Goal: Check status: Check status

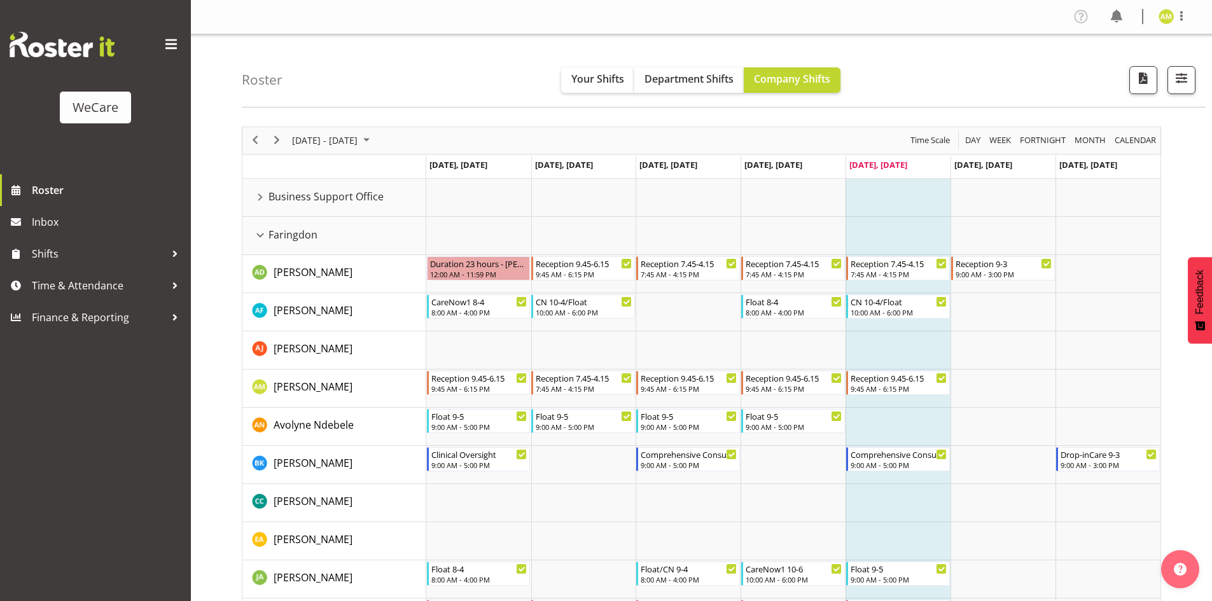
click at [264, 235] on div "Faringdon resource" at bounding box center [260, 235] width 17 height 17
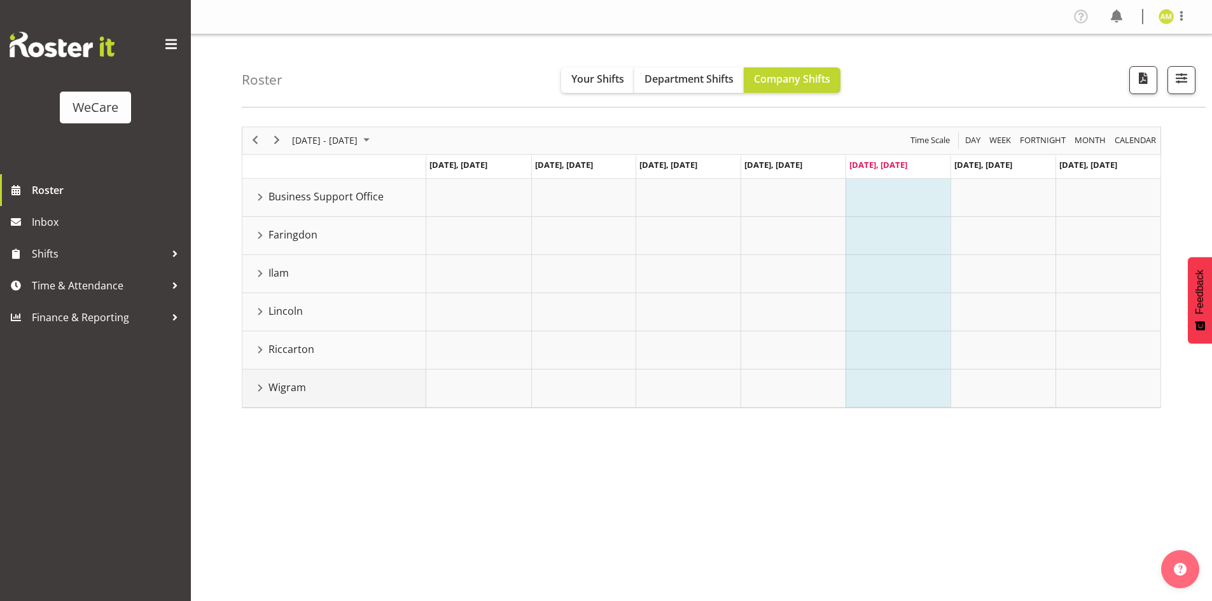
click at [259, 389] on div "Wigram resource" at bounding box center [260, 388] width 17 height 17
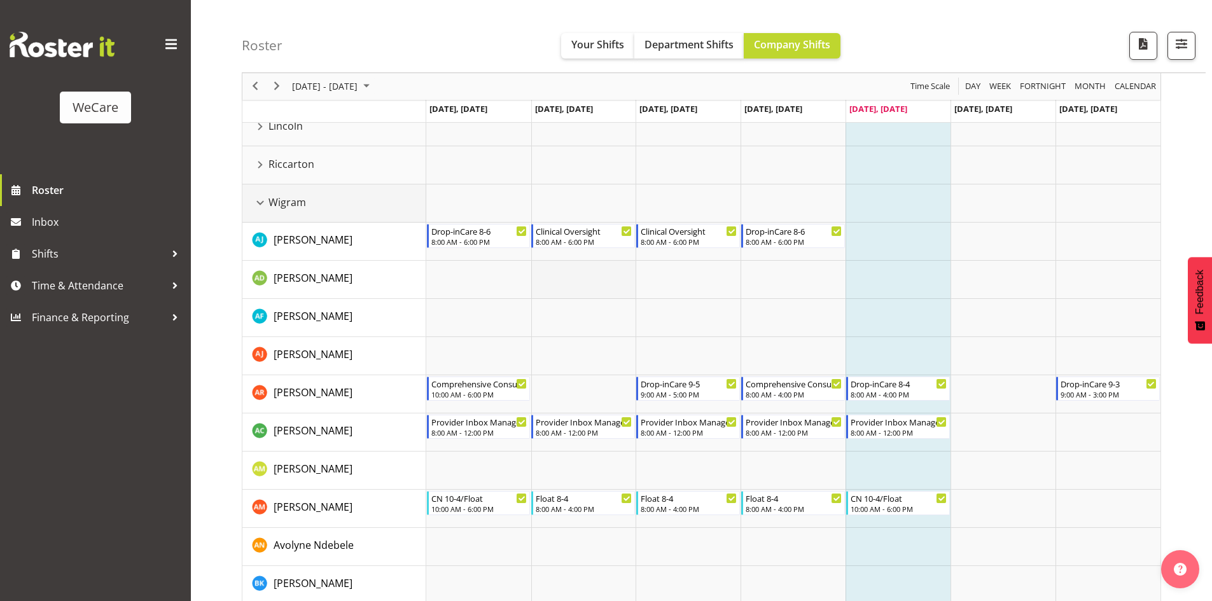
scroll to position [191, 0]
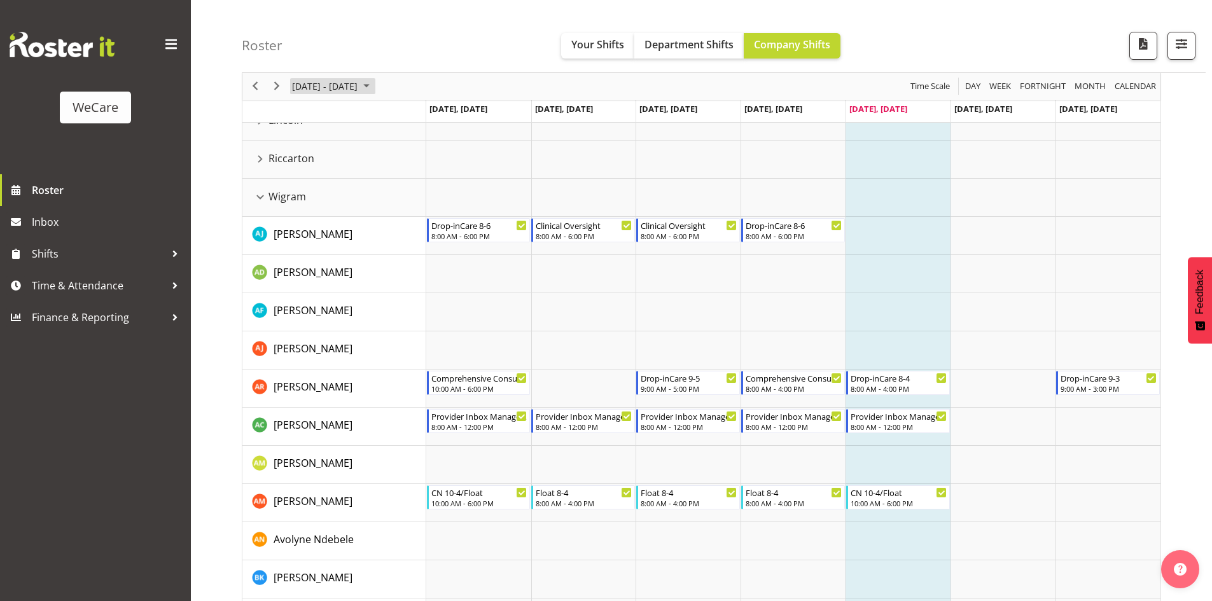
click at [339, 84] on span "[DATE] - [DATE]" at bounding box center [325, 87] width 68 height 16
click at [310, 219] on span "22" at bounding box center [305, 227] width 19 height 19
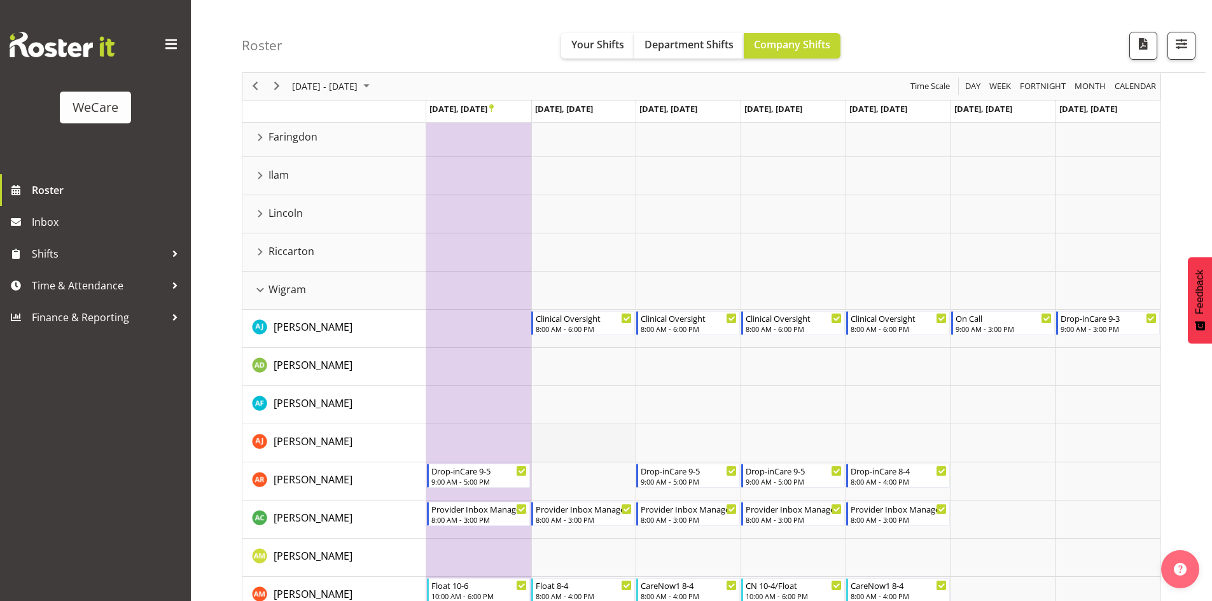
scroll to position [254, 0]
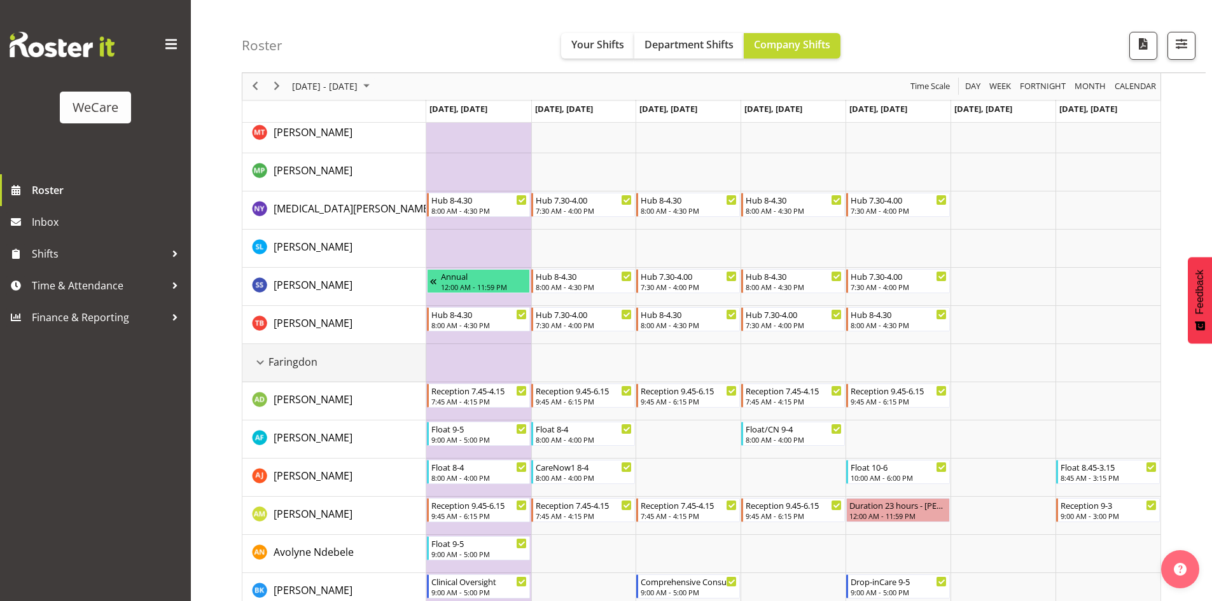
click at [267, 359] on div "Faringdon resource" at bounding box center [260, 362] width 17 height 17
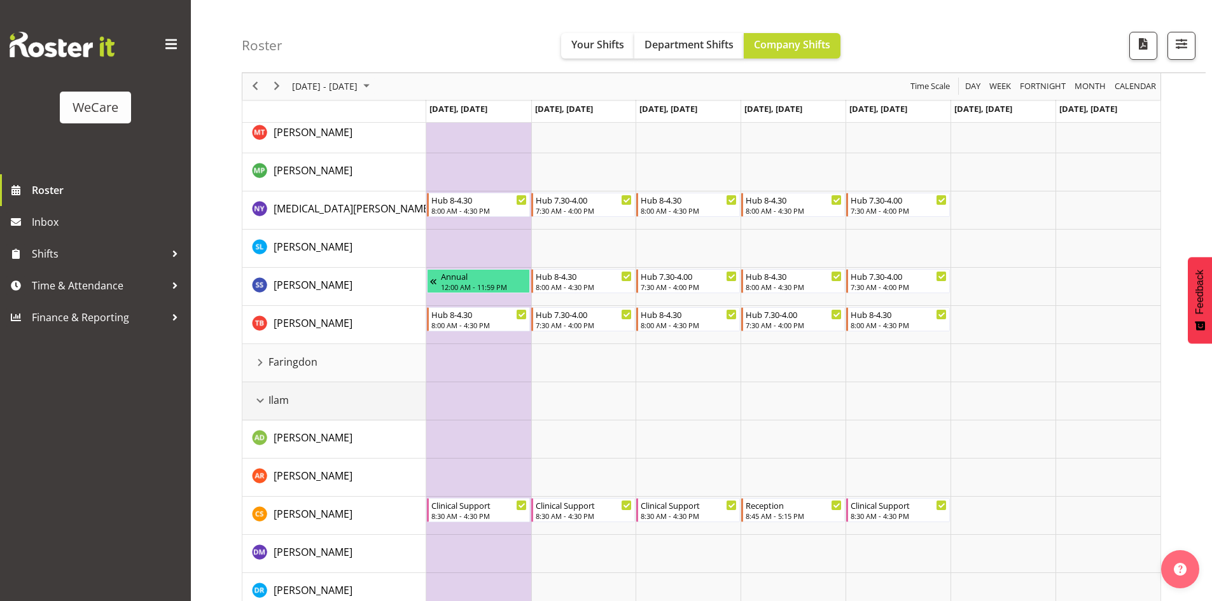
click at [264, 399] on div "Ilam resource" at bounding box center [260, 400] width 17 height 17
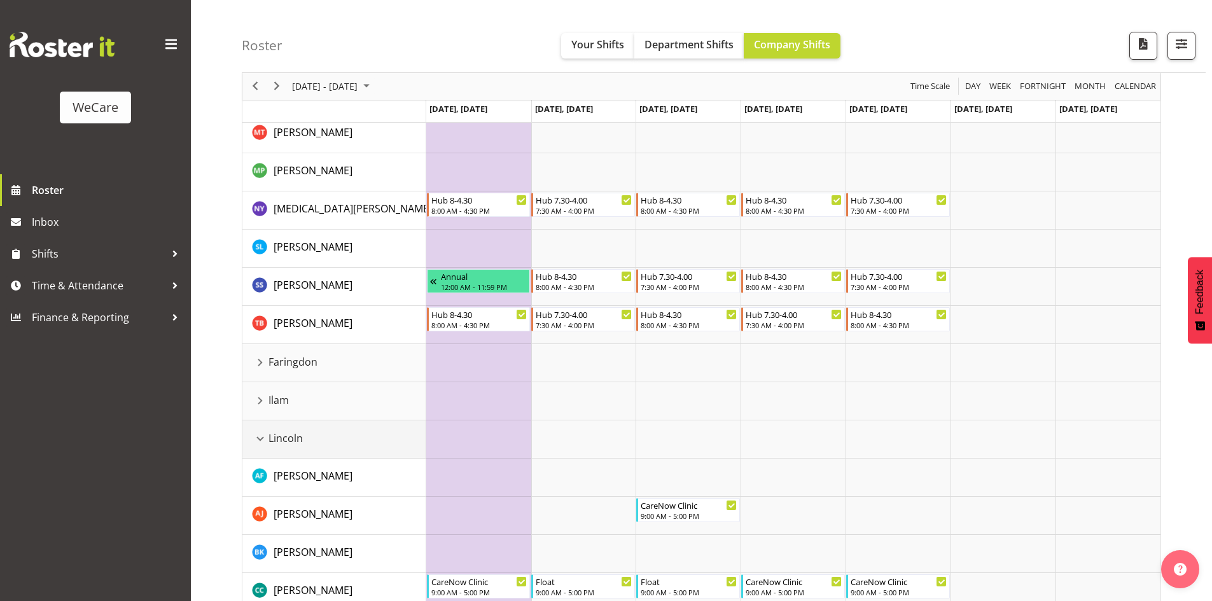
click at [262, 434] on div "Lincoln resource" at bounding box center [260, 439] width 17 height 17
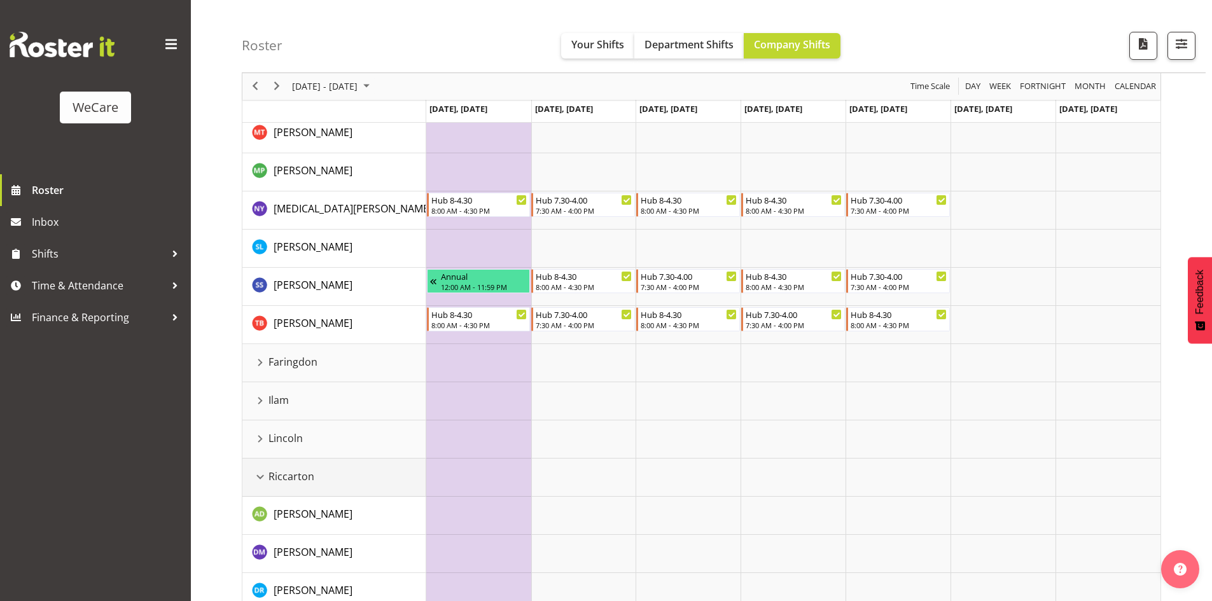
click at [263, 473] on div "Riccarton resource" at bounding box center [260, 477] width 17 height 17
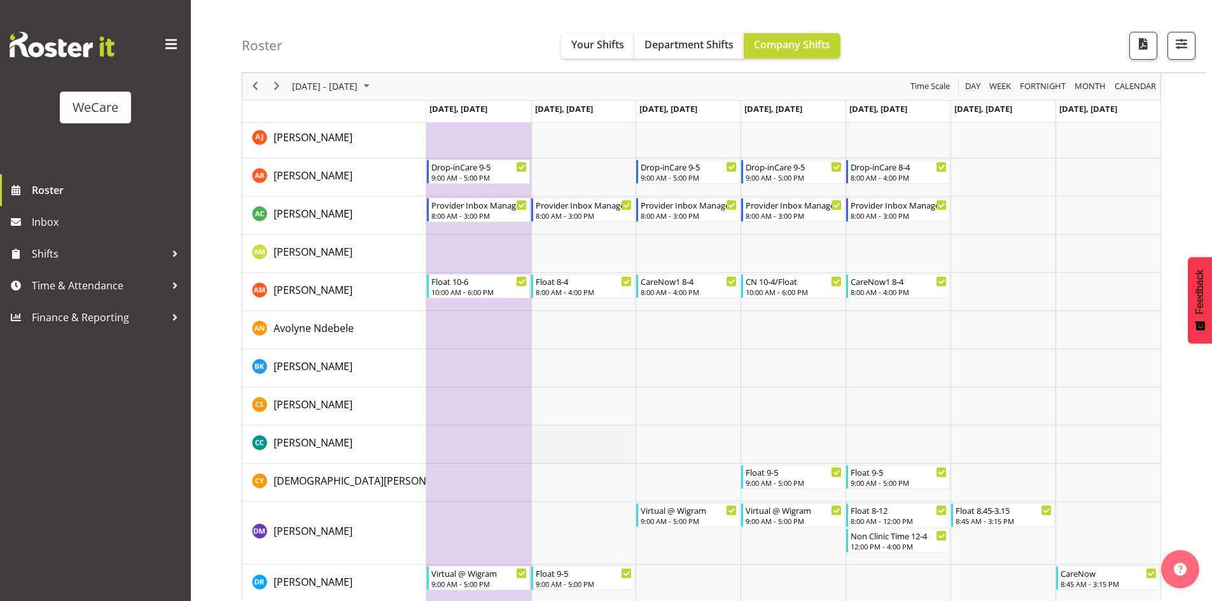
scroll to position [700, 0]
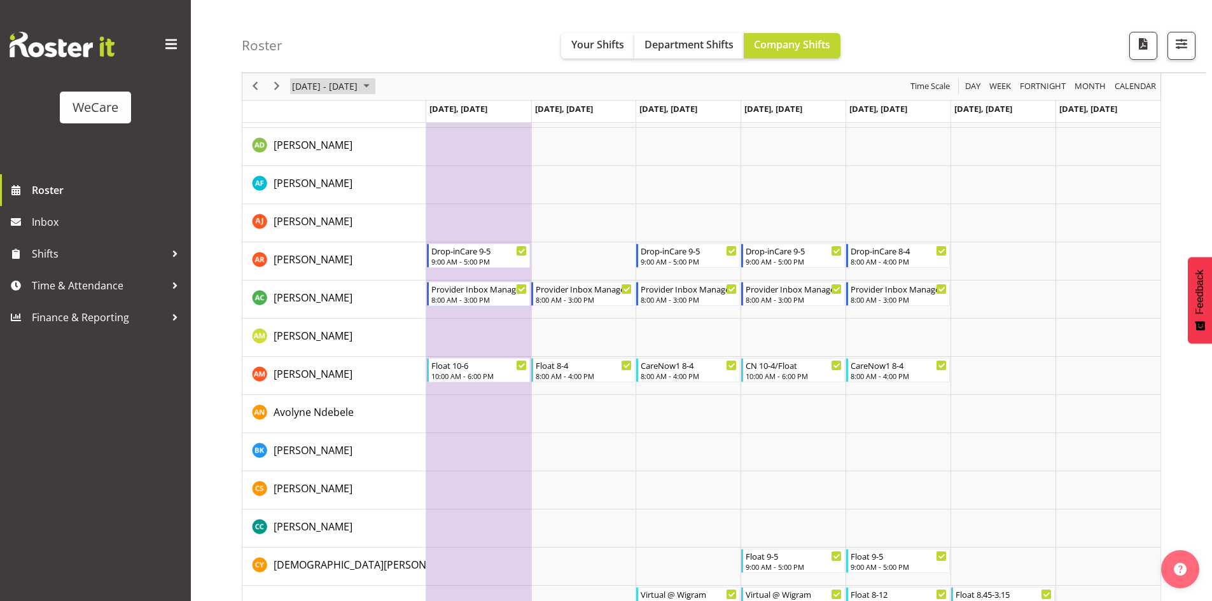
click at [359, 89] on span "[DATE] - [DATE]" at bounding box center [325, 87] width 68 height 16
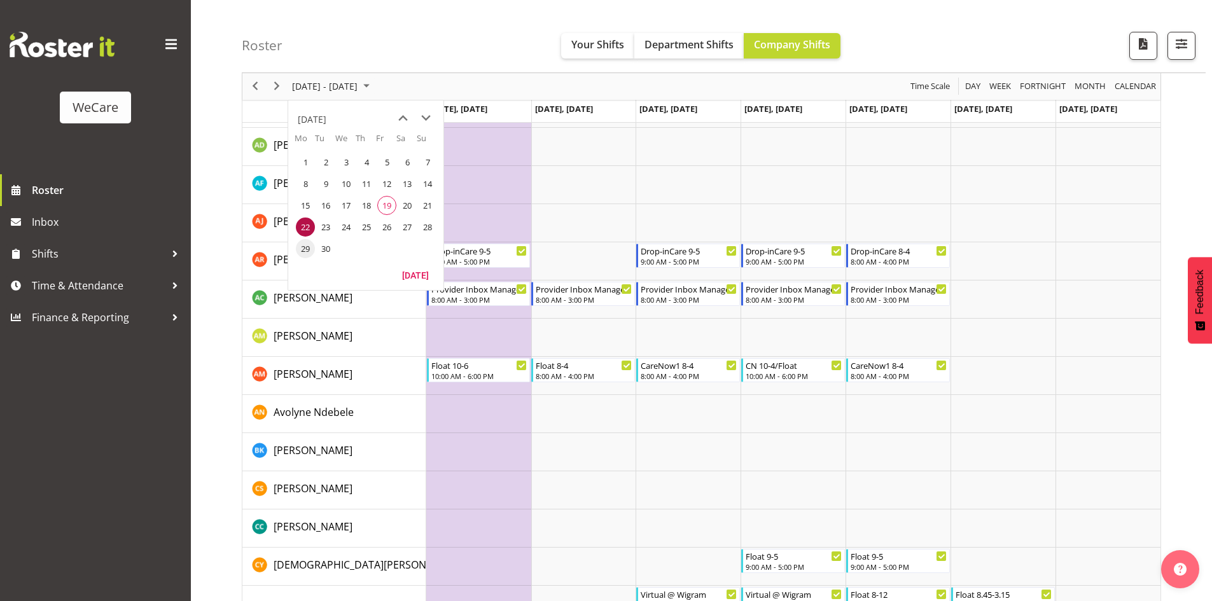
click at [305, 248] on span "29" at bounding box center [305, 248] width 19 height 19
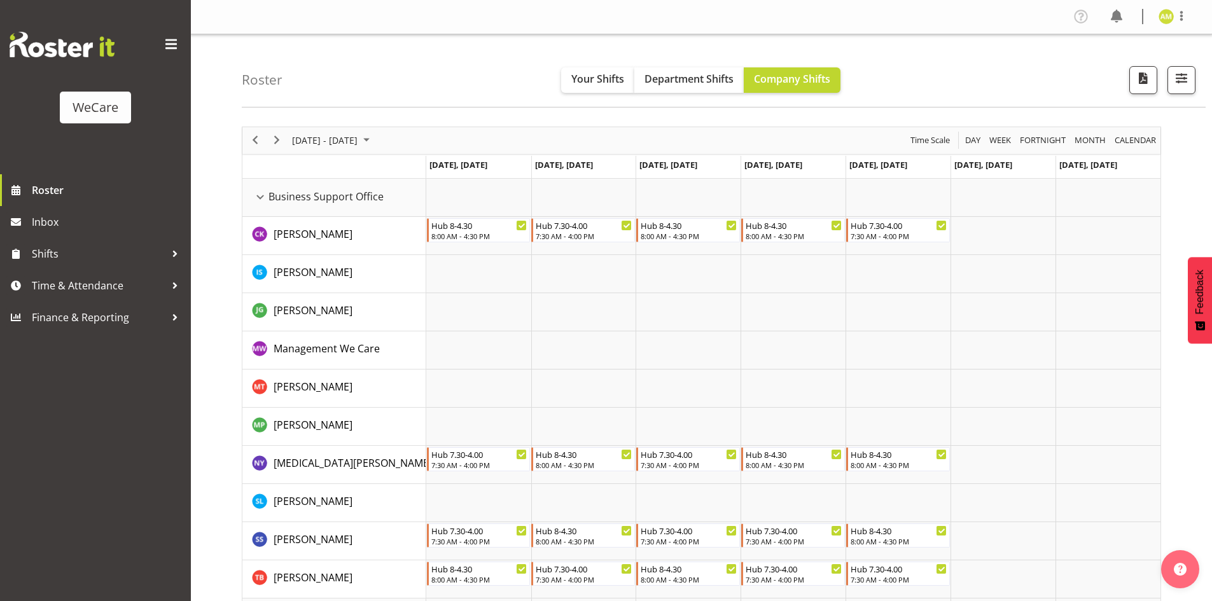
click at [260, 198] on div "Business Support Office resource" at bounding box center [260, 197] width 17 height 17
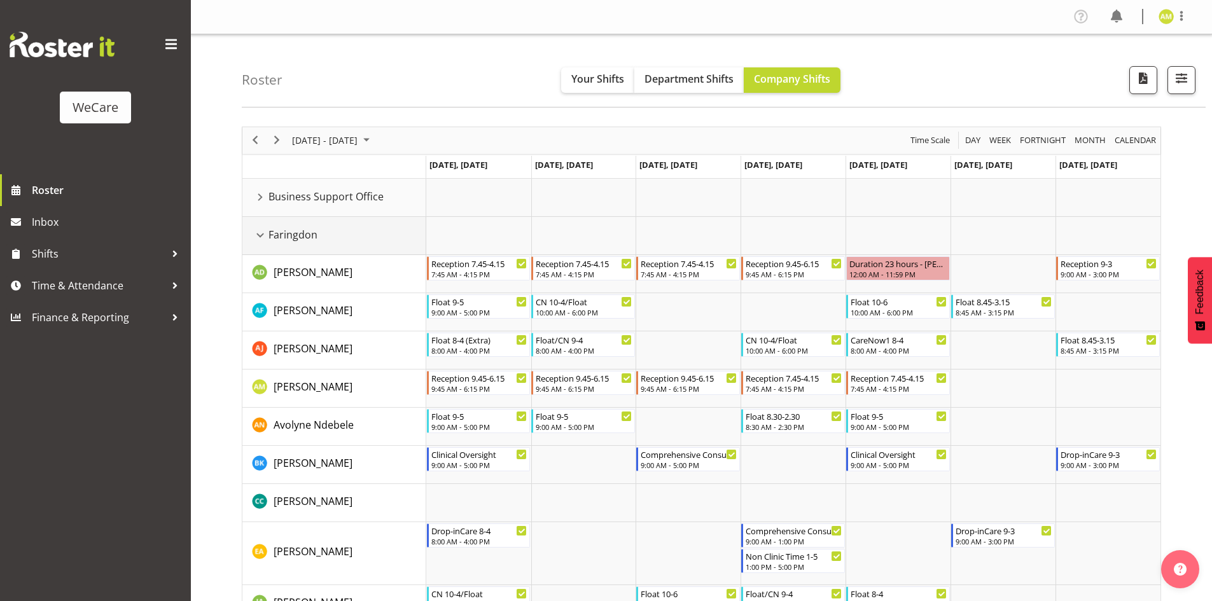
click at [260, 232] on div "Faringdon resource" at bounding box center [260, 235] width 17 height 17
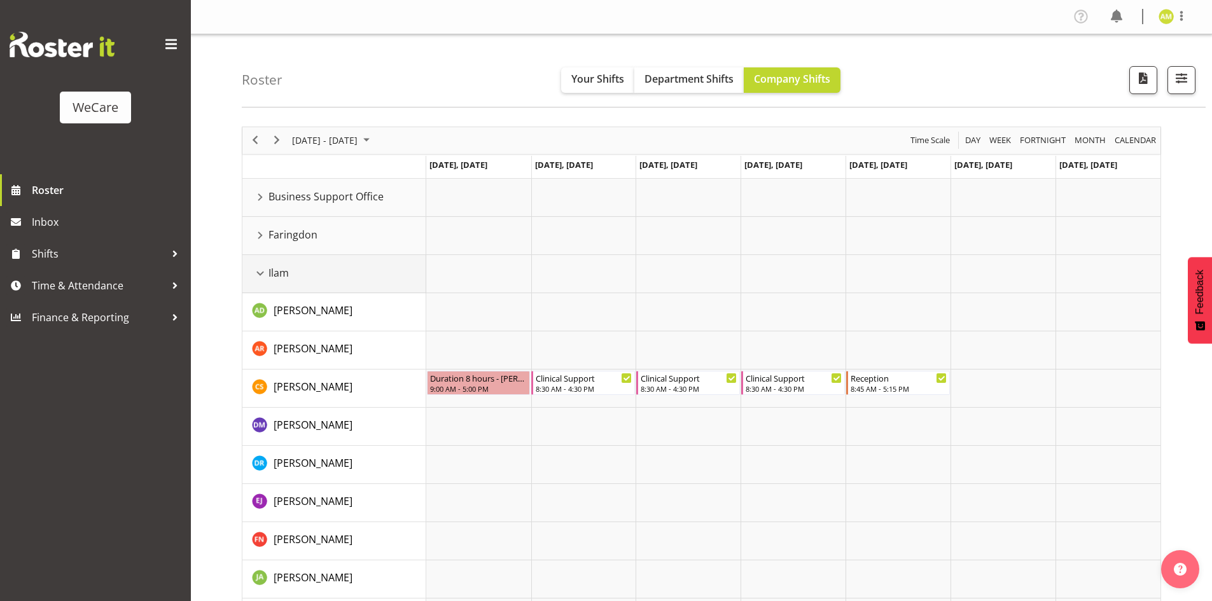
click at [256, 268] on div "Ilam resource" at bounding box center [260, 273] width 17 height 17
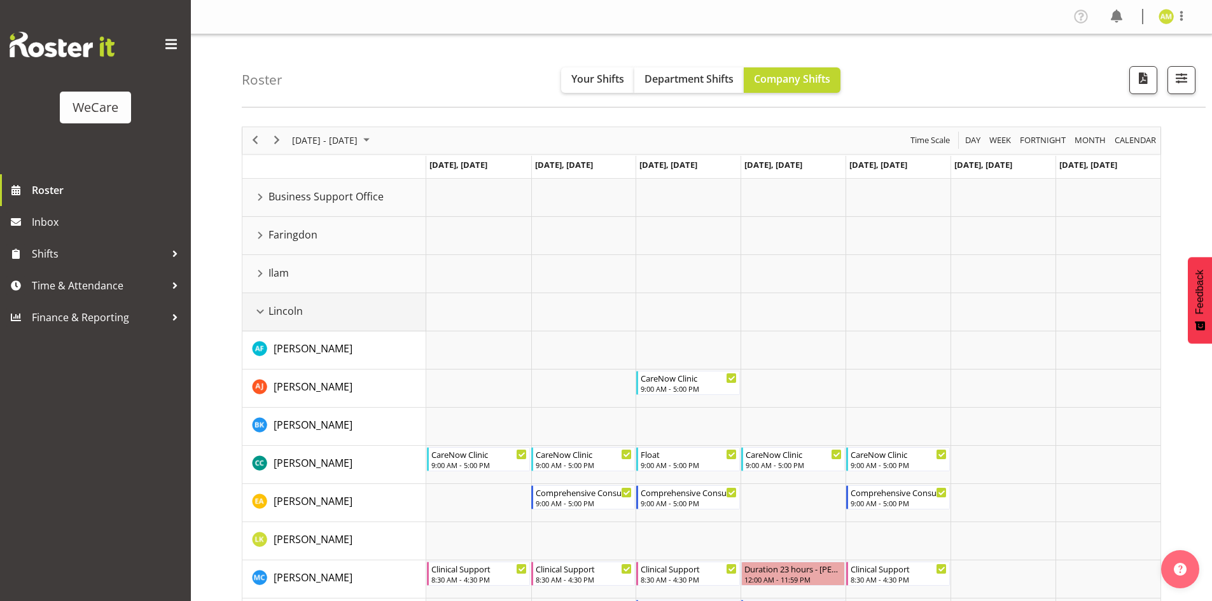
click at [258, 310] on div "Lincoln resource" at bounding box center [260, 311] width 17 height 17
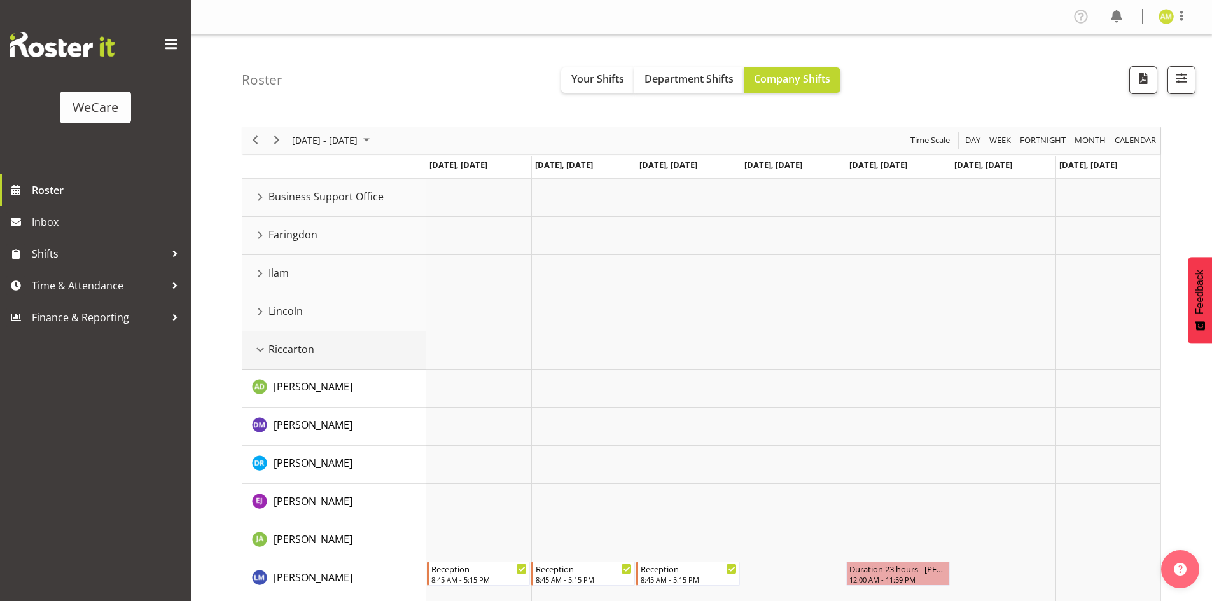
click at [253, 349] on div "Riccarton resource" at bounding box center [260, 350] width 17 height 17
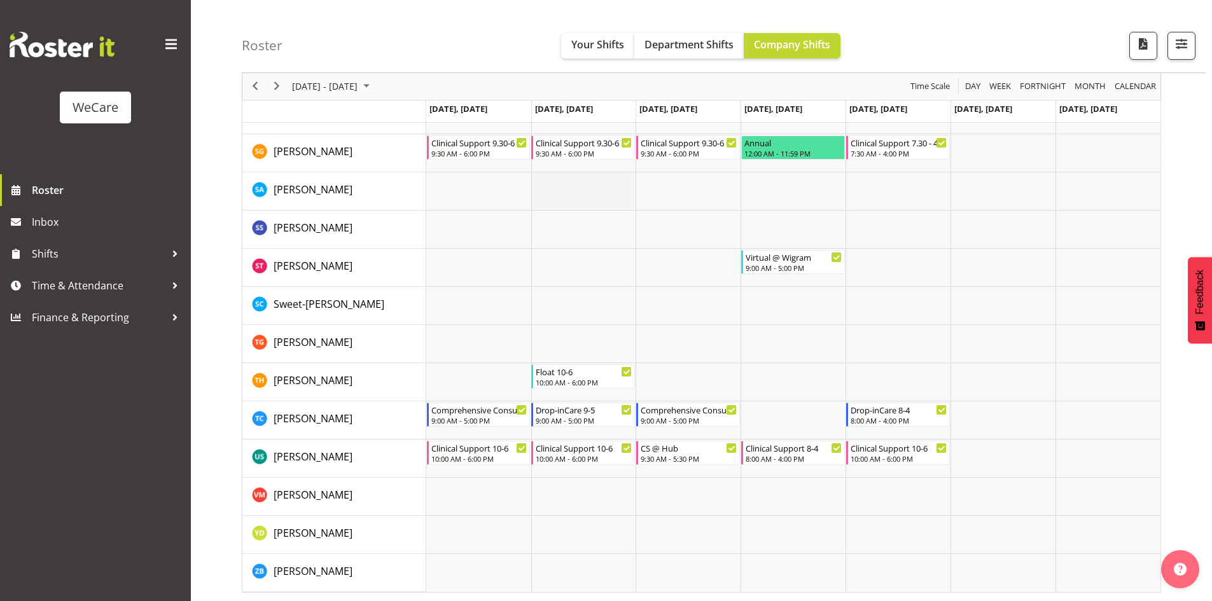
scroll to position [1840, 0]
click at [348, 91] on span "[DATE] - [DATE]" at bounding box center [325, 87] width 68 height 16
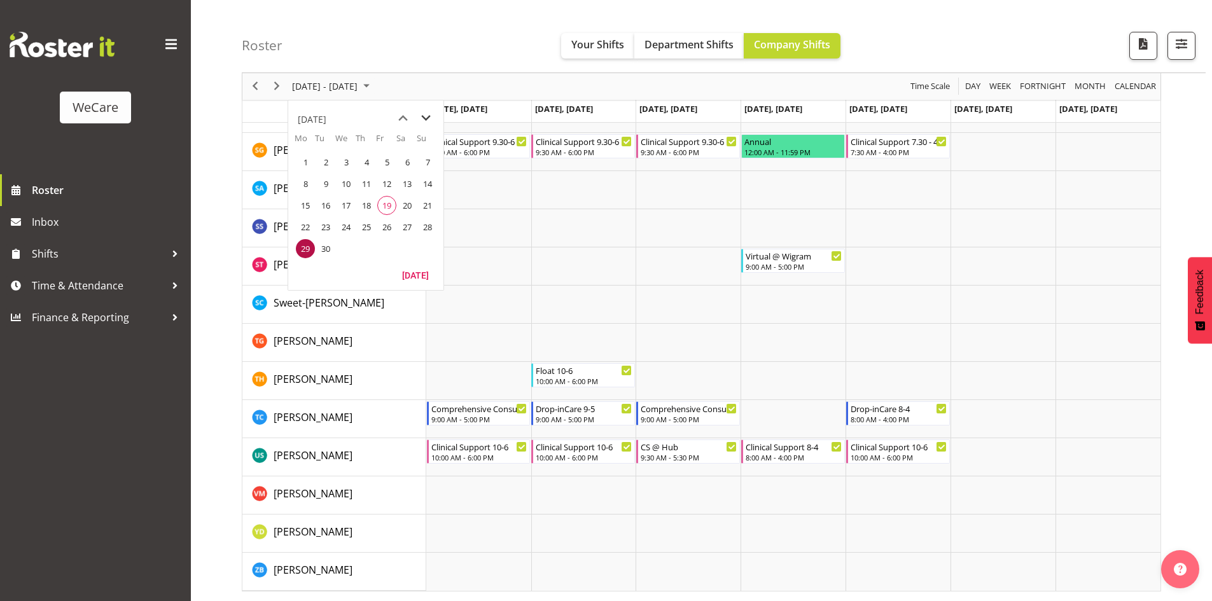
click at [426, 122] on span "next month" at bounding box center [426, 118] width 22 height 23
click at [401, 119] on span "previous month" at bounding box center [403, 118] width 22 height 23
click at [527, 248] on td "Timeline Week of September 29, 2025" at bounding box center [478, 266] width 105 height 38
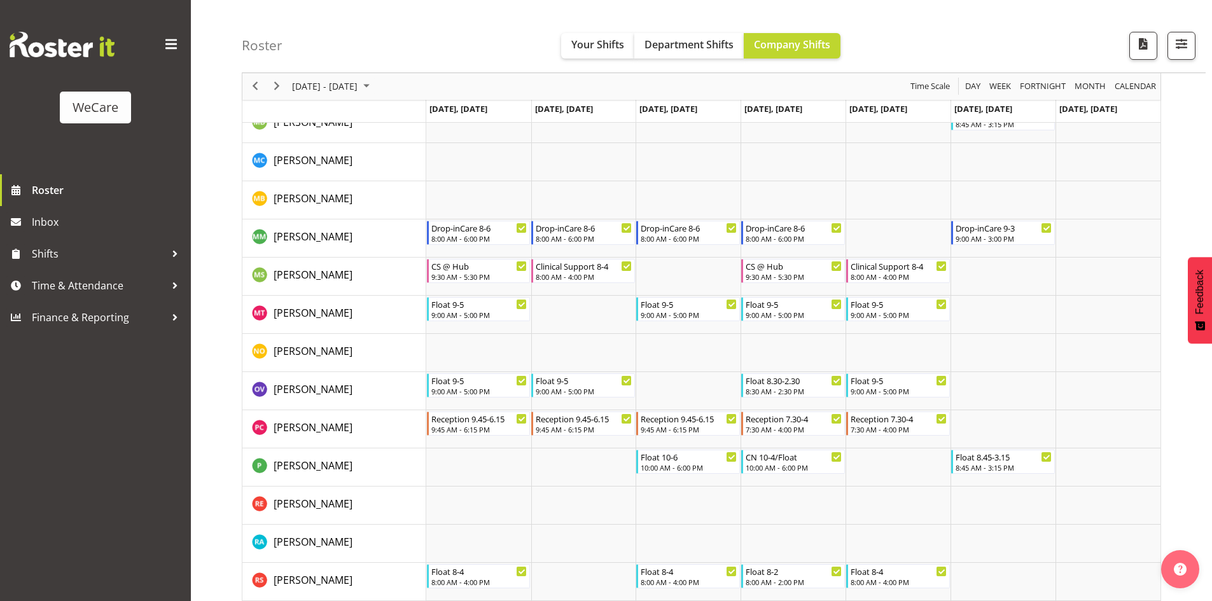
scroll to position [1272, 0]
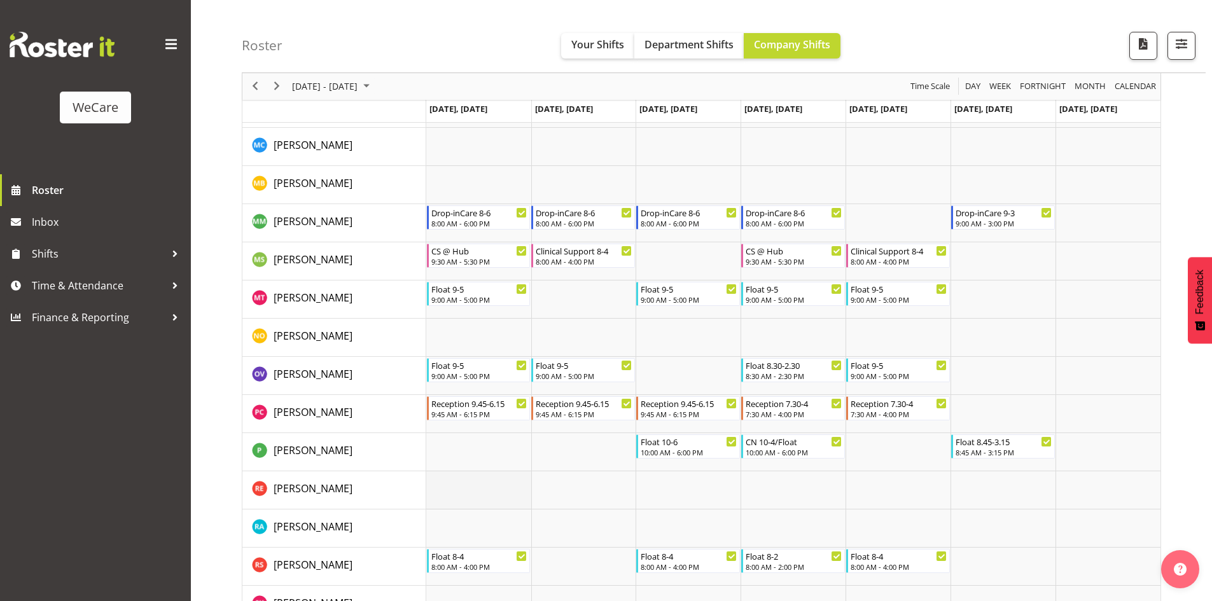
click at [474, 480] on td "Timeline Week of September 29, 2025" at bounding box center [478, 490] width 105 height 38
click at [462, 454] on td "Timeline Week of September 29, 2025" at bounding box center [478, 452] width 105 height 38
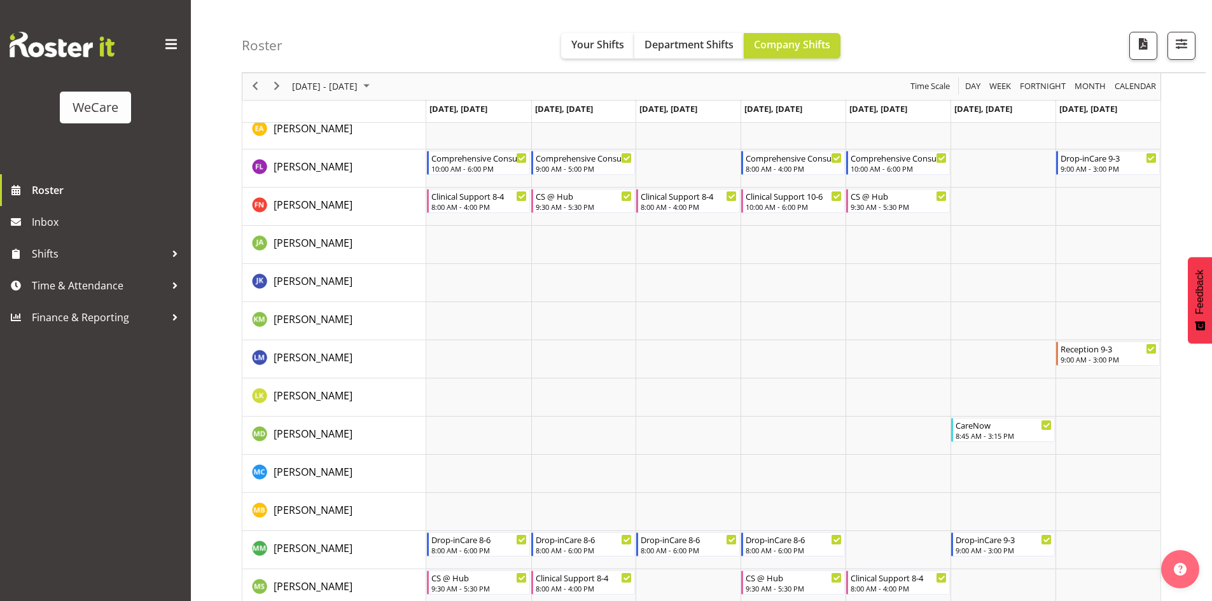
scroll to position [891, 0]
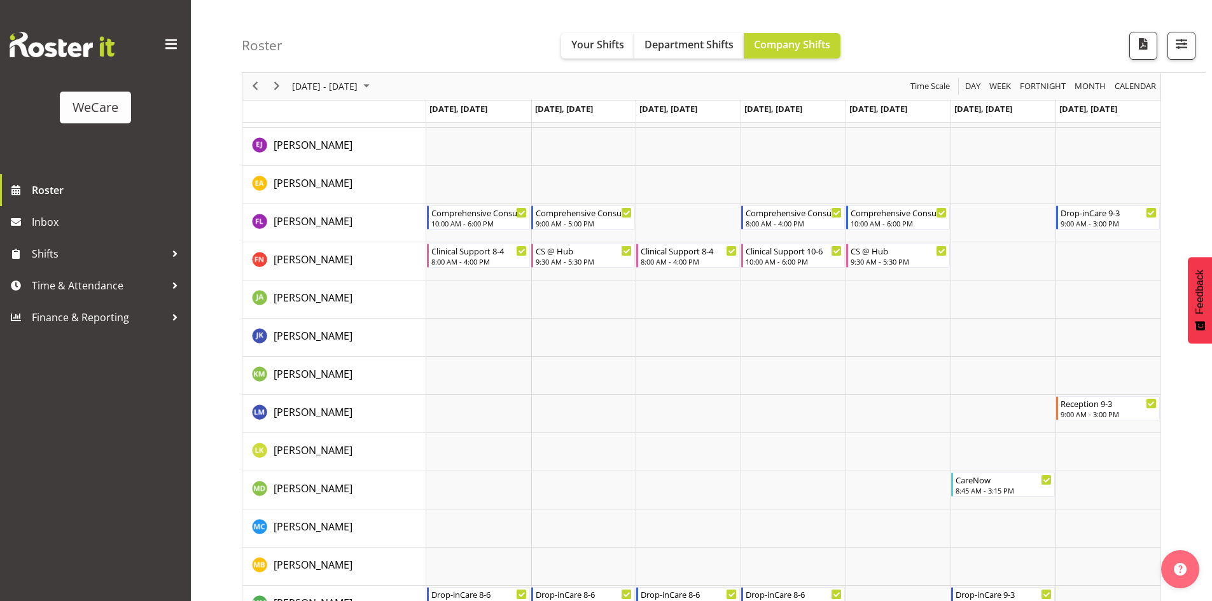
click at [349, 76] on div "[DATE] - [DATE]" at bounding box center [333, 86] width 90 height 27
click at [302, 230] on span "22" at bounding box center [305, 227] width 19 height 19
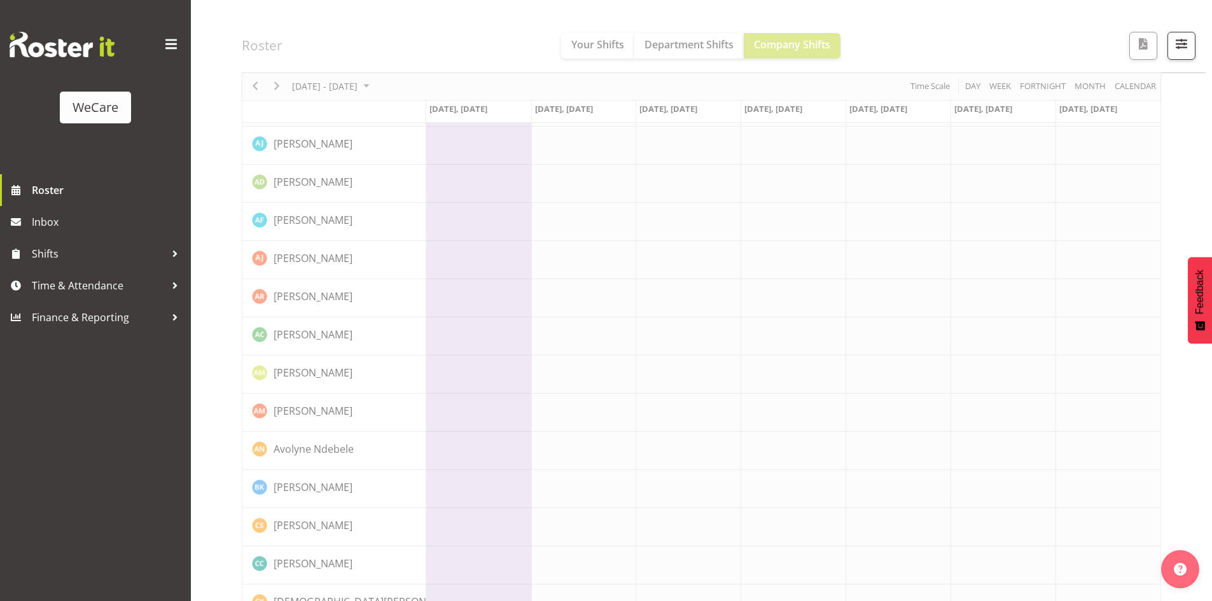
scroll to position [13, 0]
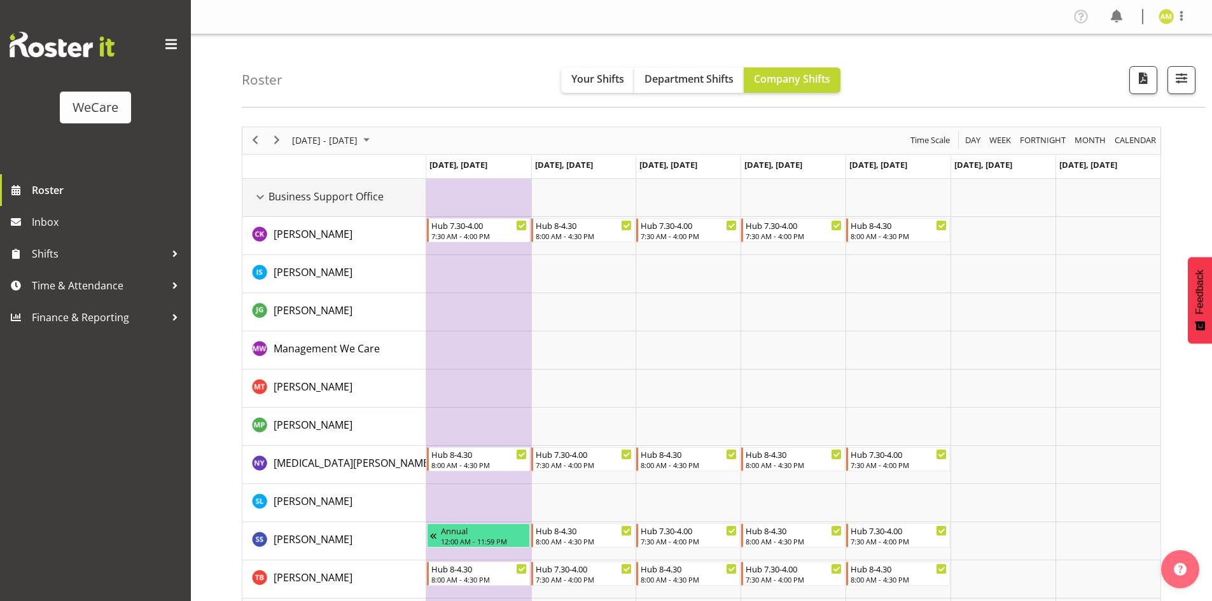
click at [254, 187] on td "Business Support Office" at bounding box center [334, 198] width 184 height 38
click at [258, 196] on div "Business Support Office resource" at bounding box center [260, 197] width 17 height 17
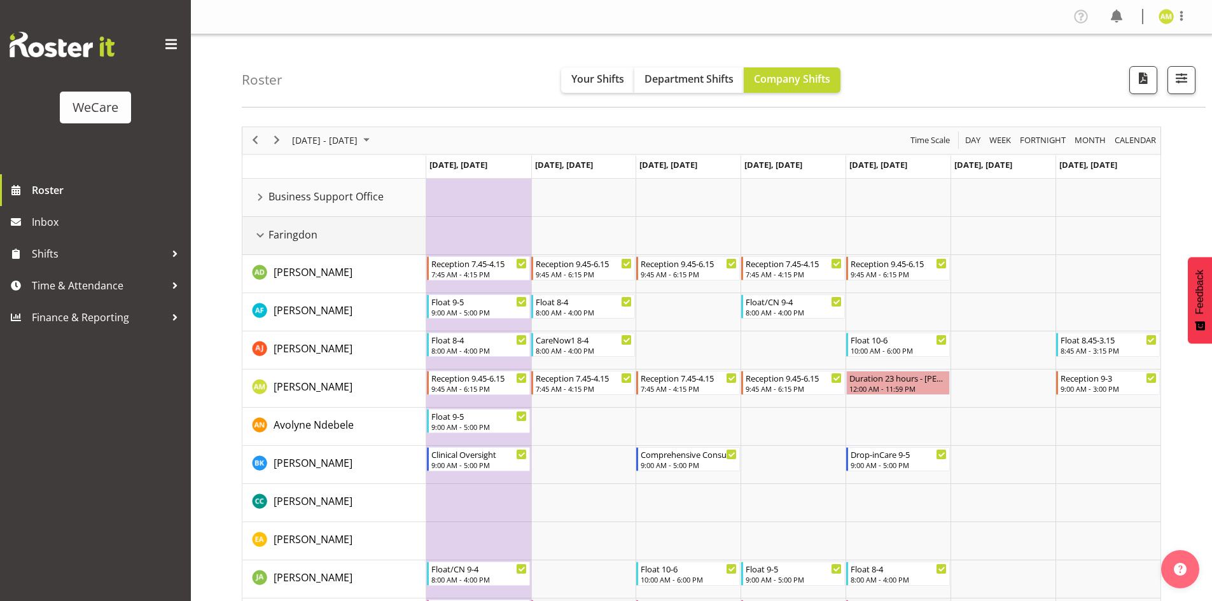
click at [258, 229] on div "Faringdon resource" at bounding box center [260, 235] width 17 height 17
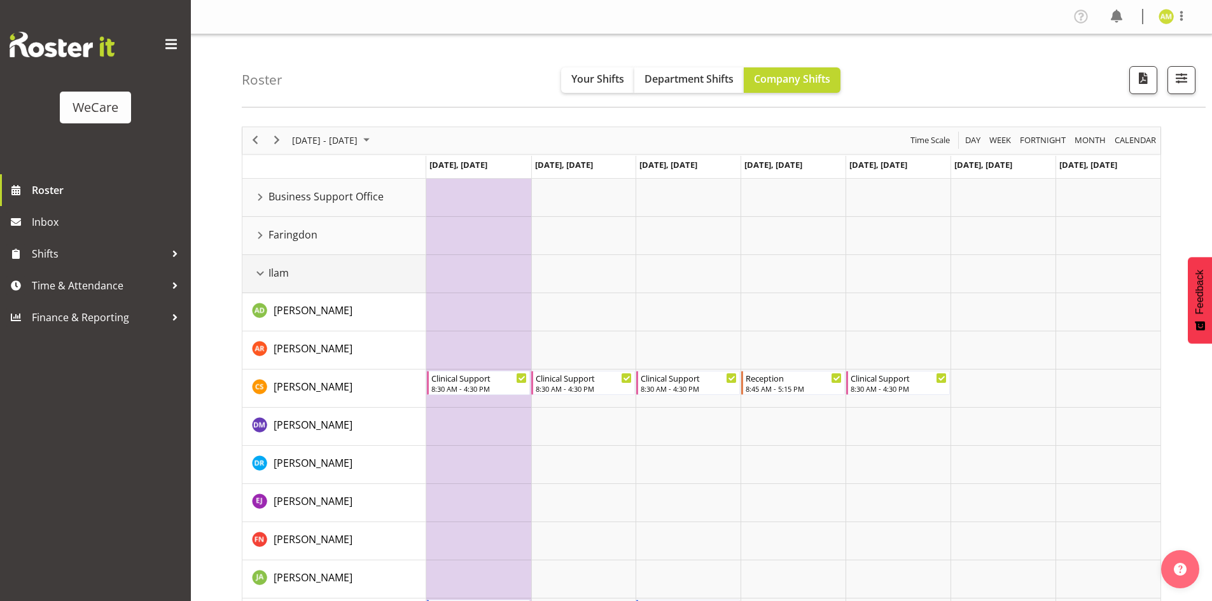
click at [260, 274] on div "Ilam resource" at bounding box center [260, 273] width 17 height 17
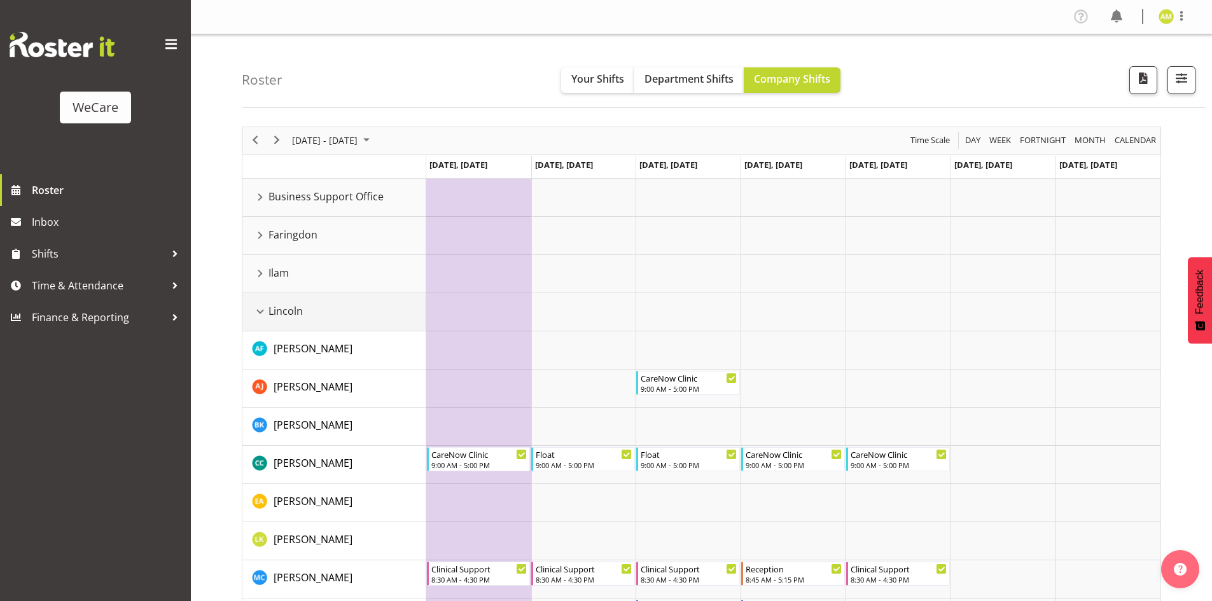
click at [254, 312] on div "Lincoln resource" at bounding box center [260, 311] width 17 height 17
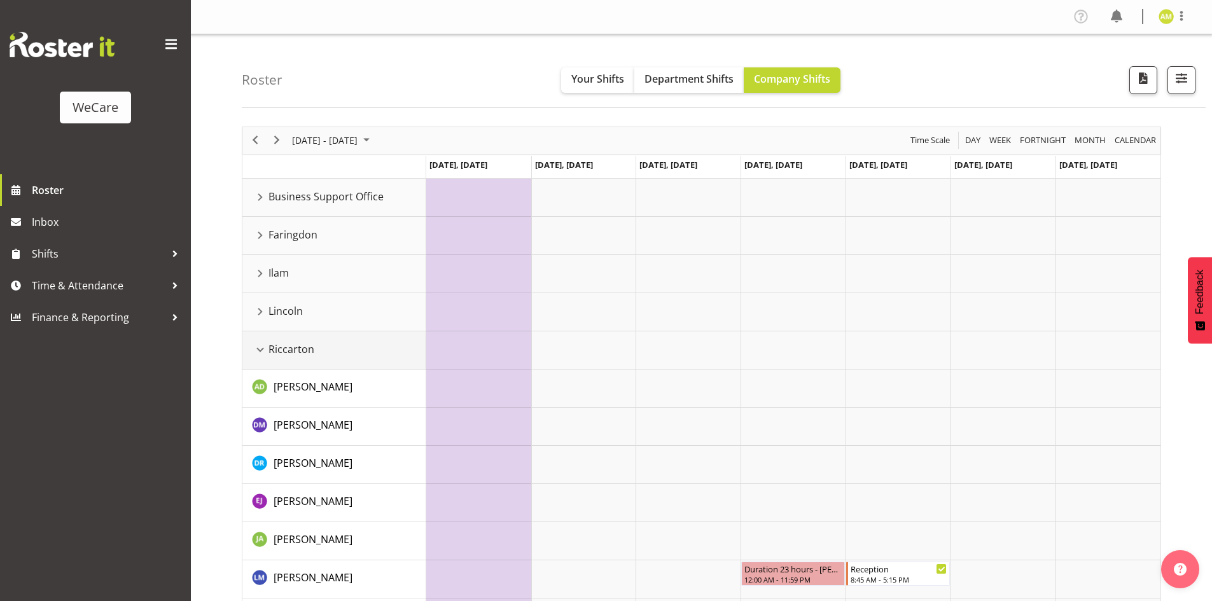
click at [259, 349] on div "Riccarton resource" at bounding box center [260, 350] width 17 height 17
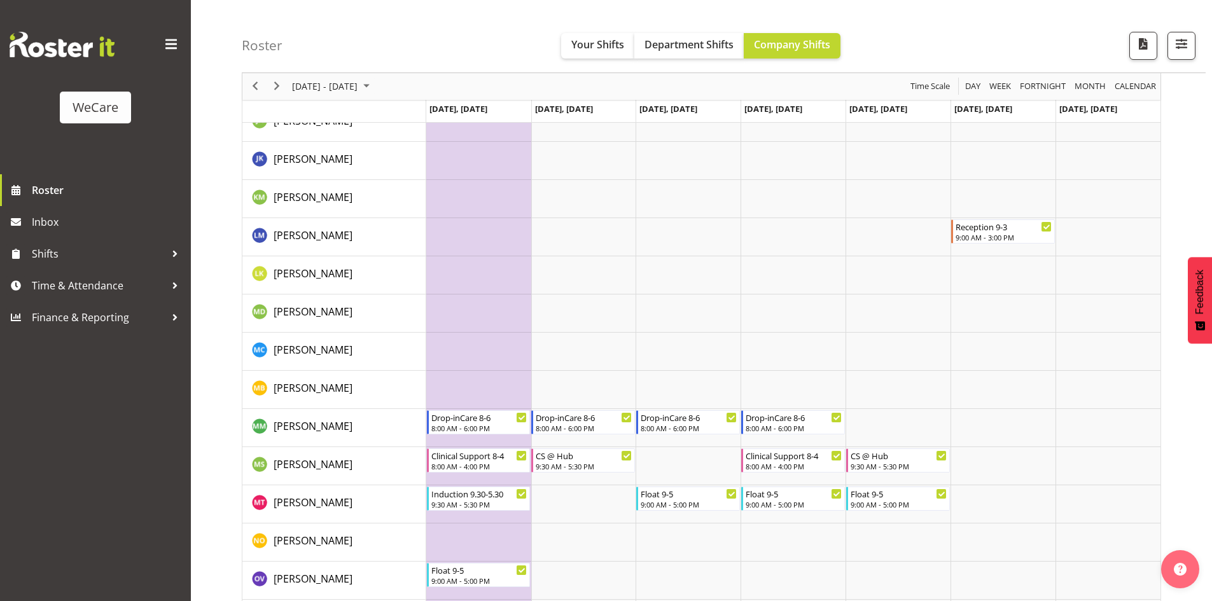
scroll to position [1209, 0]
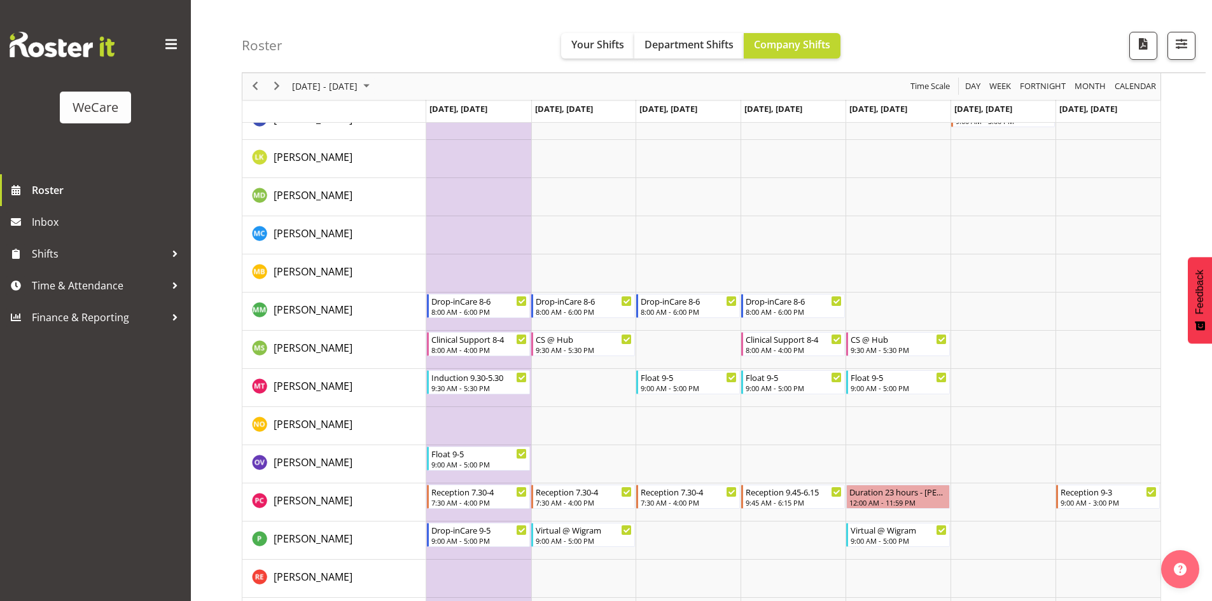
click at [483, 555] on td "Timeline Week of September 22, 2025" at bounding box center [478, 541] width 105 height 38
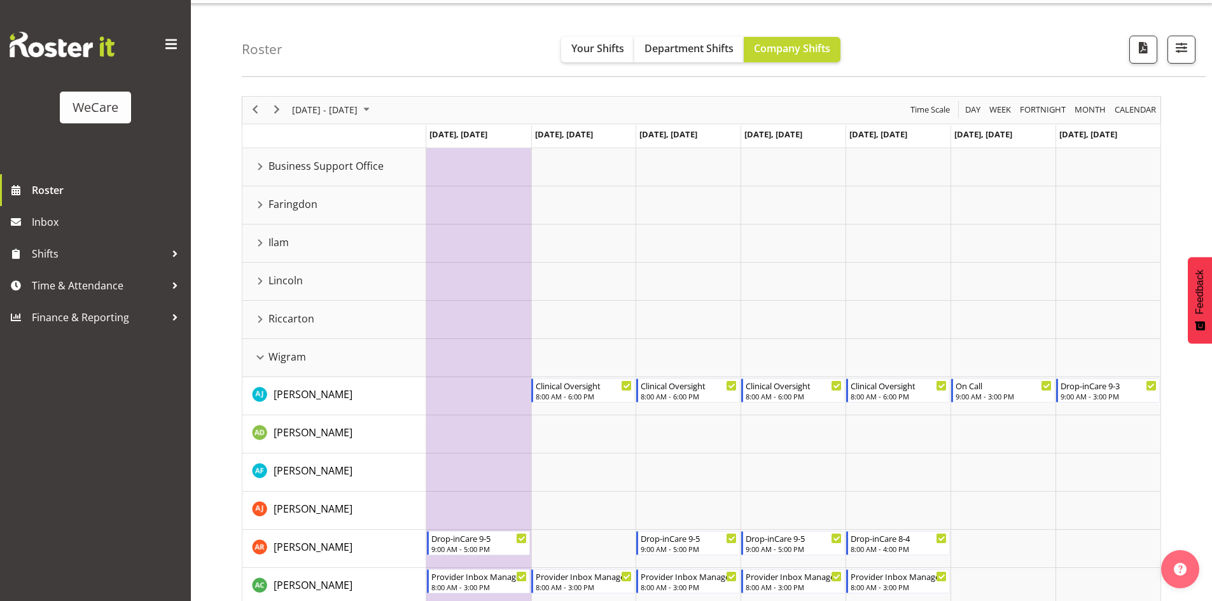
scroll to position [0, 0]
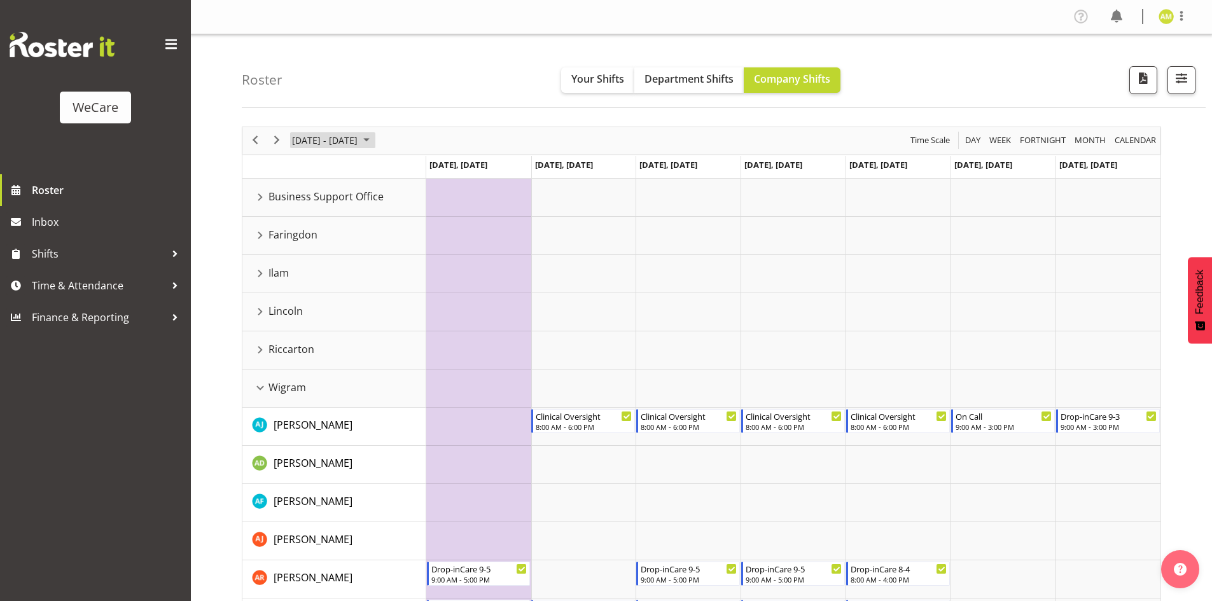
click at [313, 135] on span "[DATE] - [DATE]" at bounding box center [325, 140] width 68 height 16
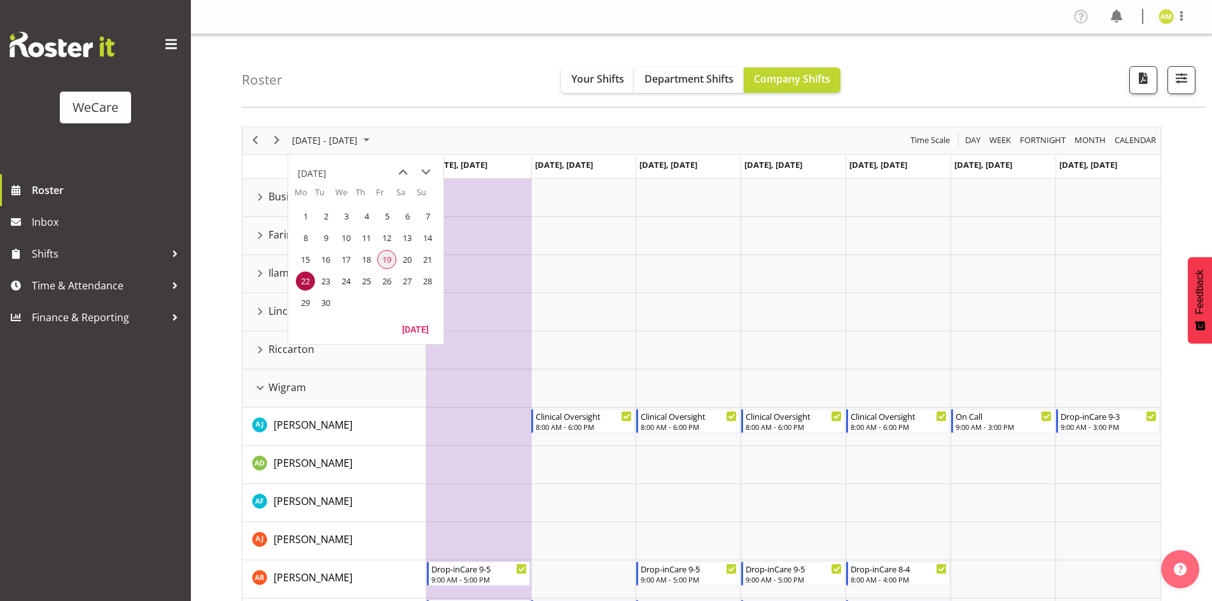
click at [389, 253] on span "19" at bounding box center [386, 259] width 19 height 19
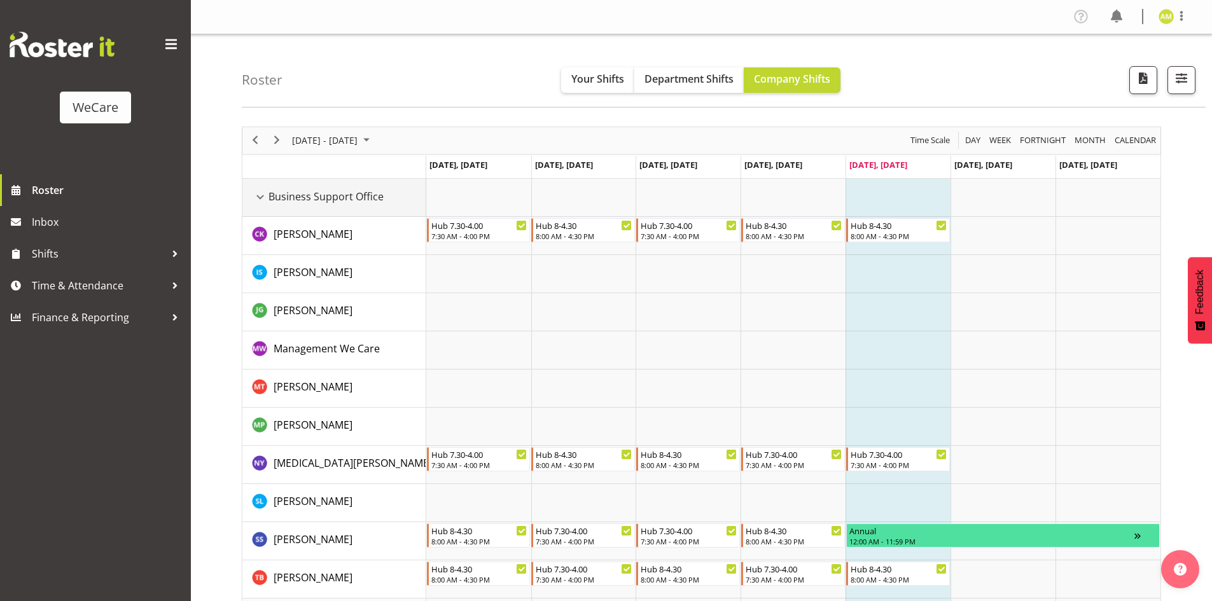
click at [263, 186] on td "Business Support Office" at bounding box center [334, 198] width 184 height 38
drag, startPoint x: 261, startPoint y: 195, endPoint x: 261, endPoint y: 230, distance: 34.4
click at [261, 195] on div "Business Support Office resource" at bounding box center [260, 197] width 17 height 17
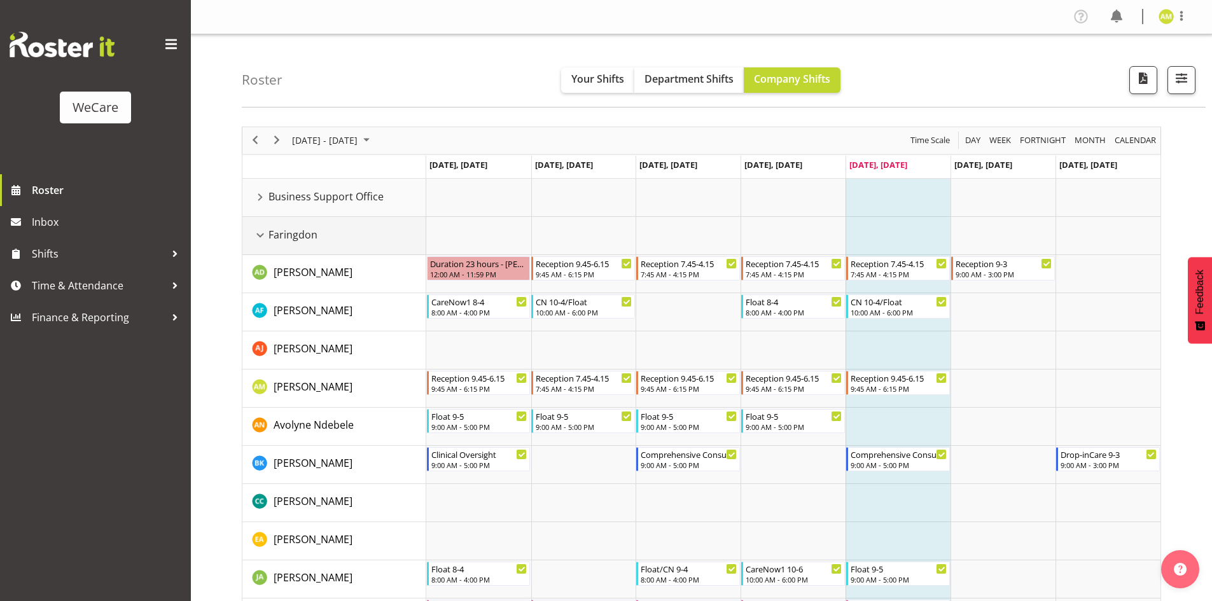
click at [261, 233] on div "Faringdon resource" at bounding box center [260, 235] width 17 height 17
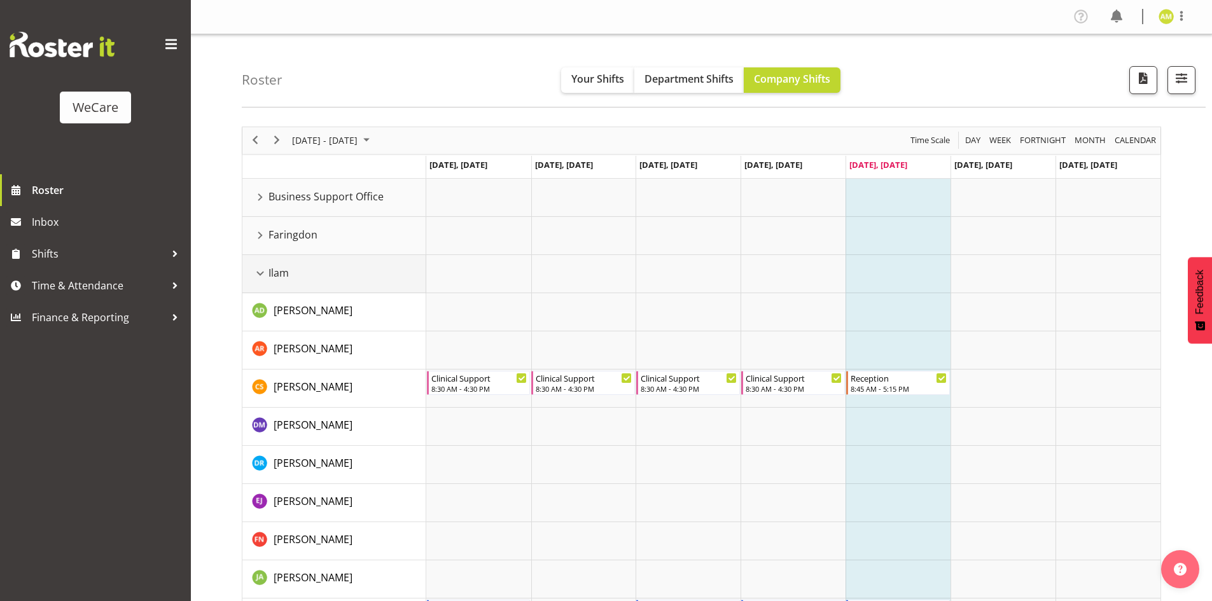
click at [258, 274] on div "Ilam resource" at bounding box center [260, 273] width 17 height 17
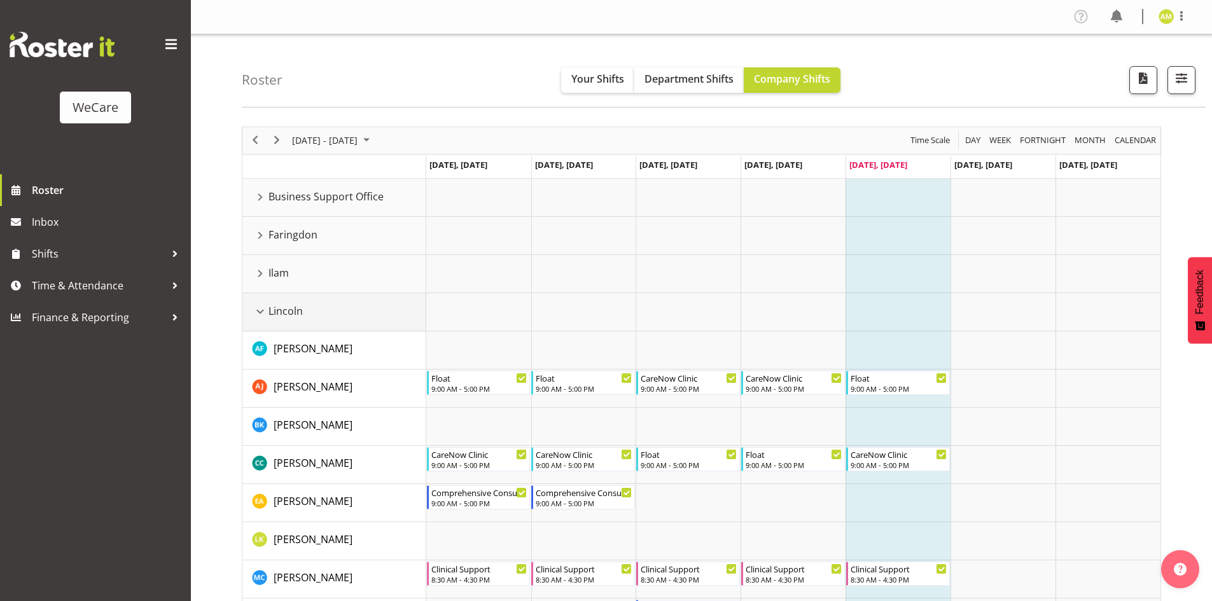
click at [263, 305] on div "Lincoln resource" at bounding box center [260, 311] width 17 height 17
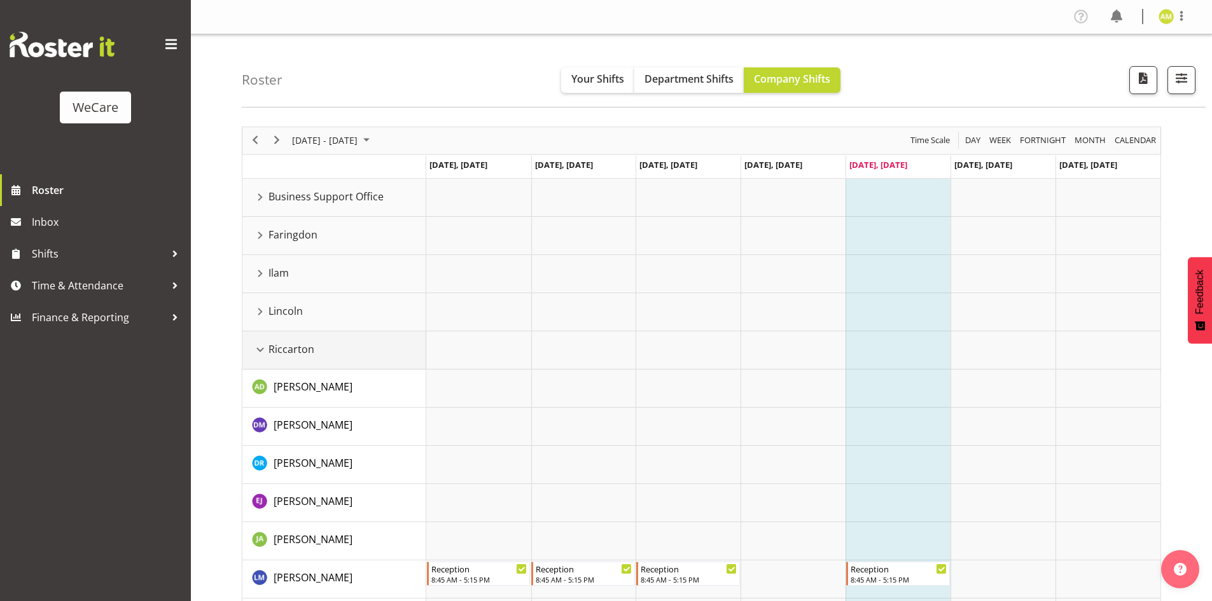
click at [260, 355] on div "Riccarton resource" at bounding box center [260, 350] width 17 height 17
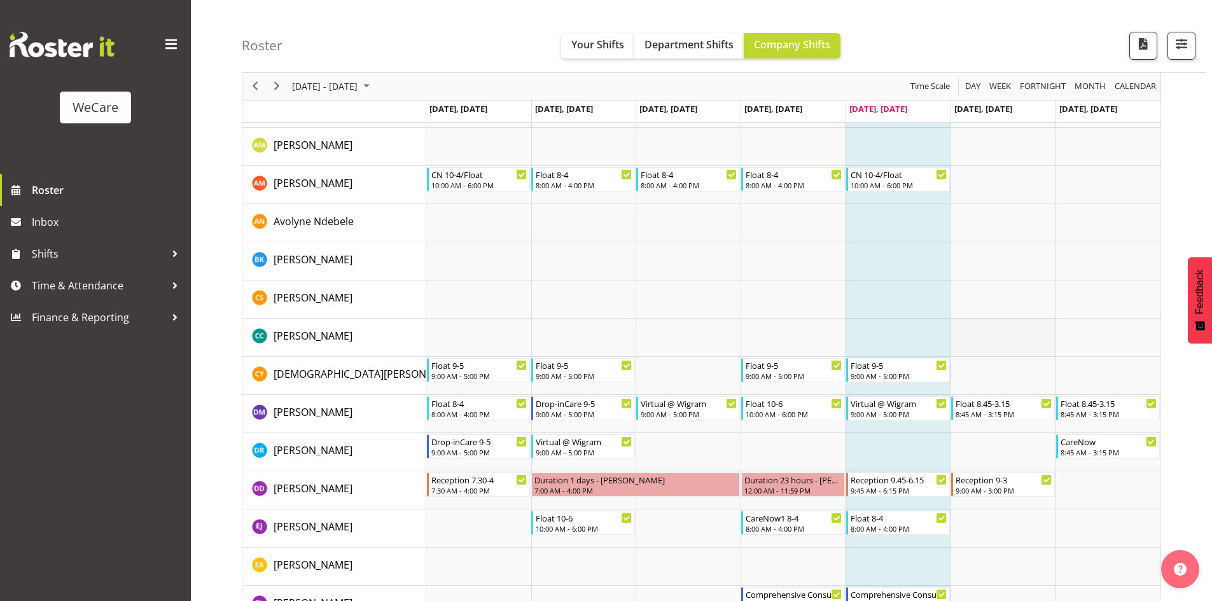
scroll to position [636, 0]
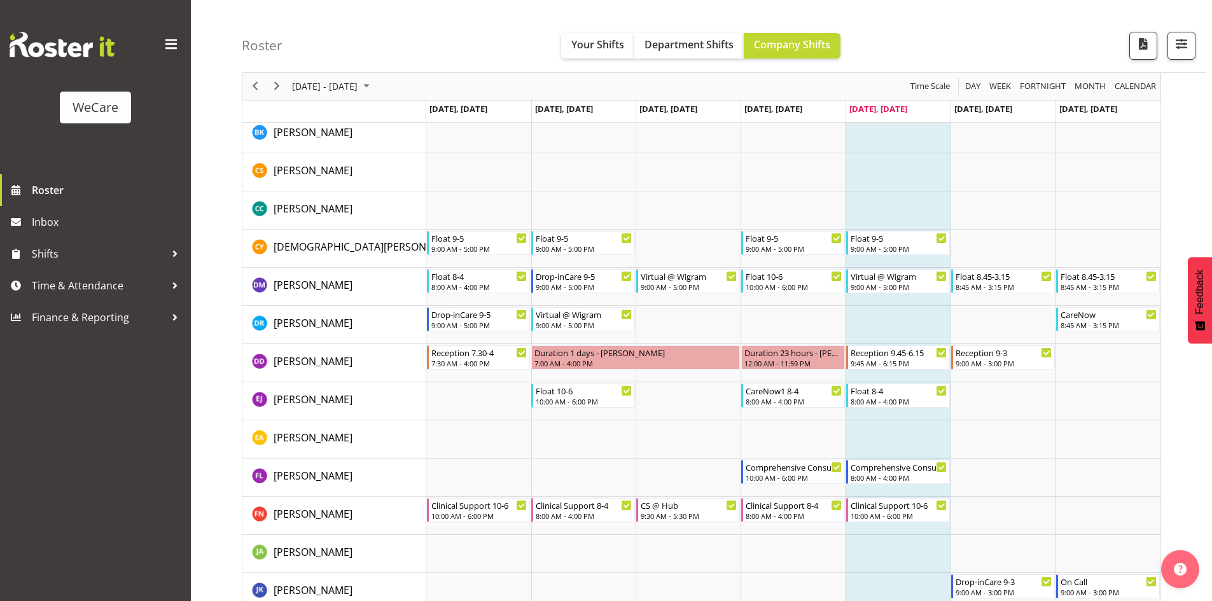
click at [352, 69] on div "Roster Your Shifts Department Shifts Company Shifts All Locations Clear Busines…" at bounding box center [724, 36] width 964 height 73
click at [359, 86] on span "[DATE] - [DATE]" at bounding box center [325, 87] width 68 height 16
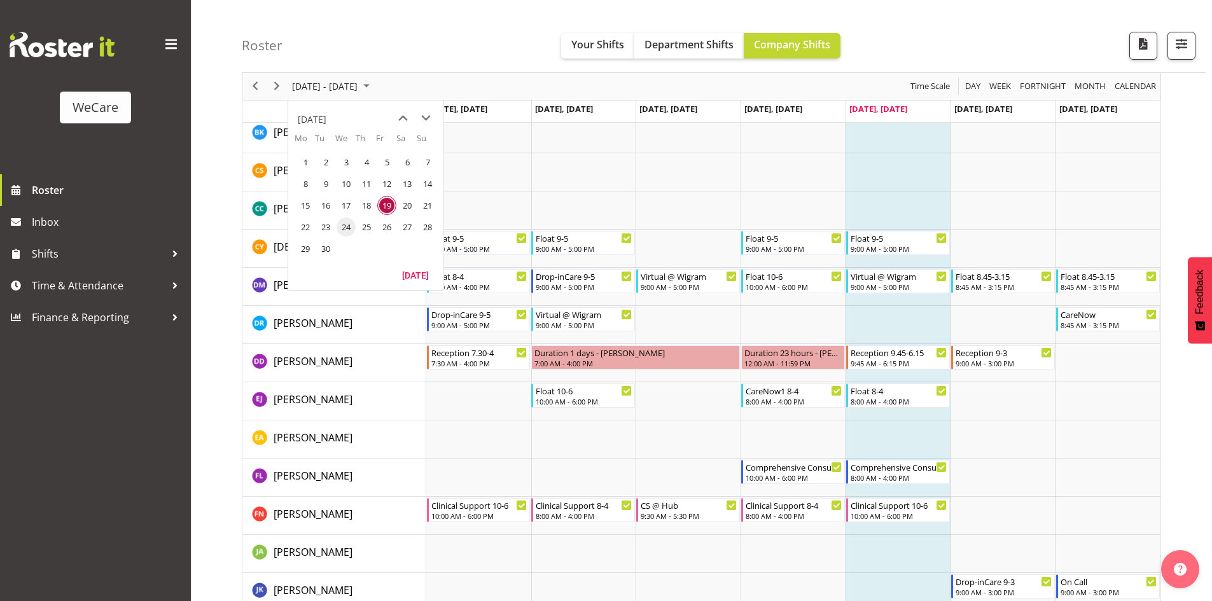
click at [350, 233] on span "24" at bounding box center [346, 227] width 19 height 19
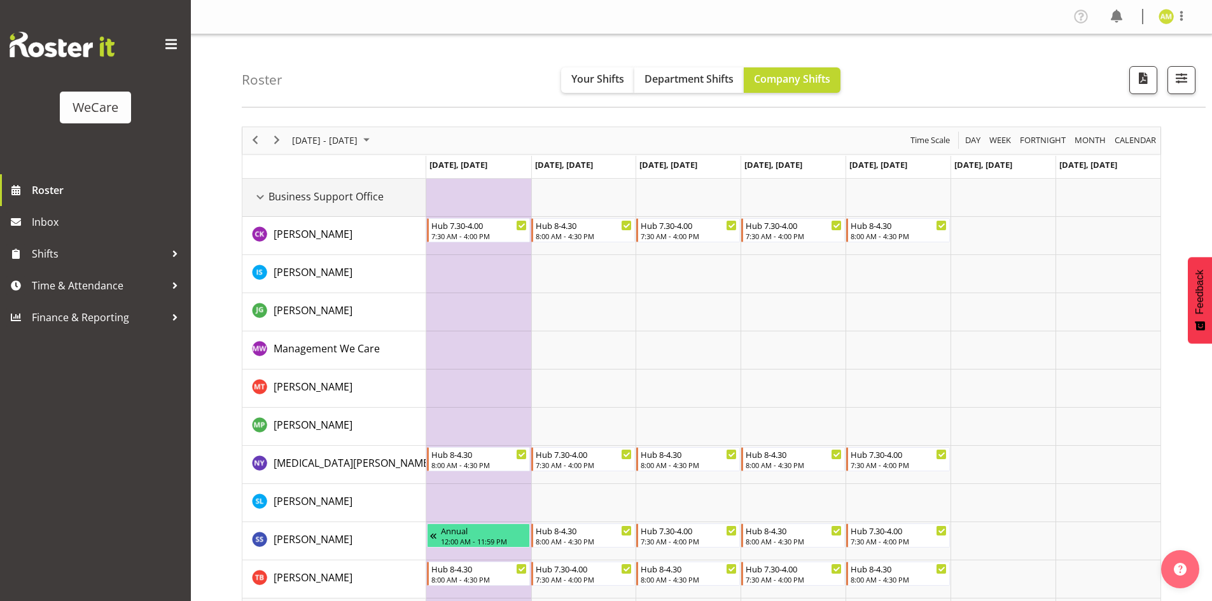
click at [261, 197] on div "Business Support Office resource" at bounding box center [260, 197] width 17 height 17
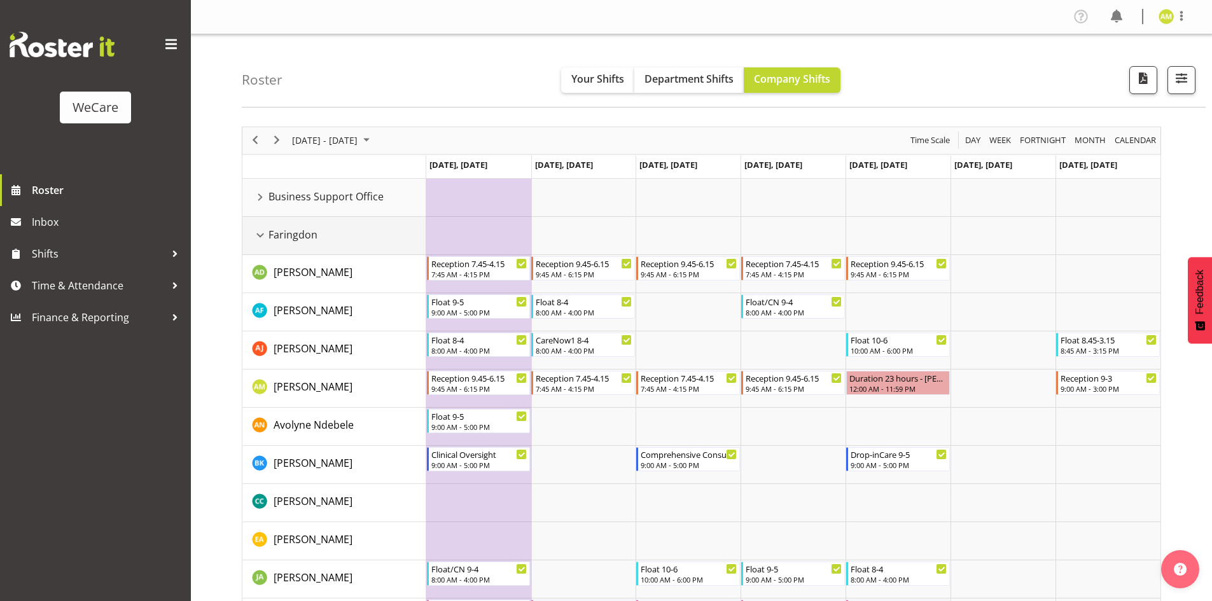
click at [263, 237] on div "Faringdon resource" at bounding box center [260, 235] width 17 height 17
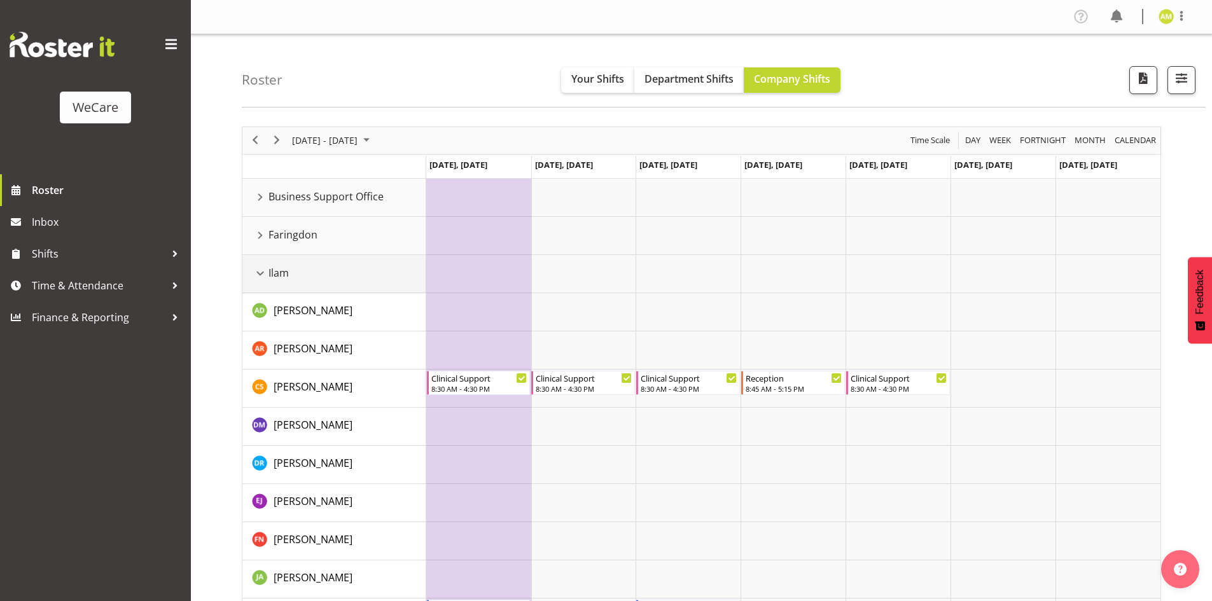
click at [259, 275] on div "Ilam resource" at bounding box center [260, 273] width 17 height 17
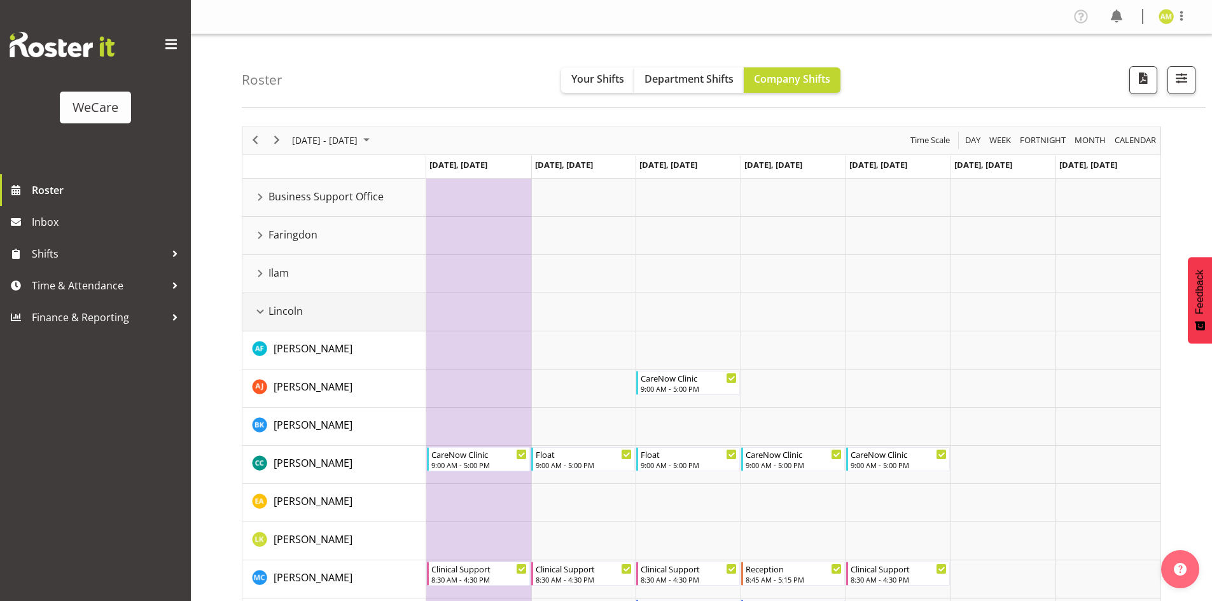
click at [260, 311] on div "Lincoln resource" at bounding box center [260, 311] width 17 height 17
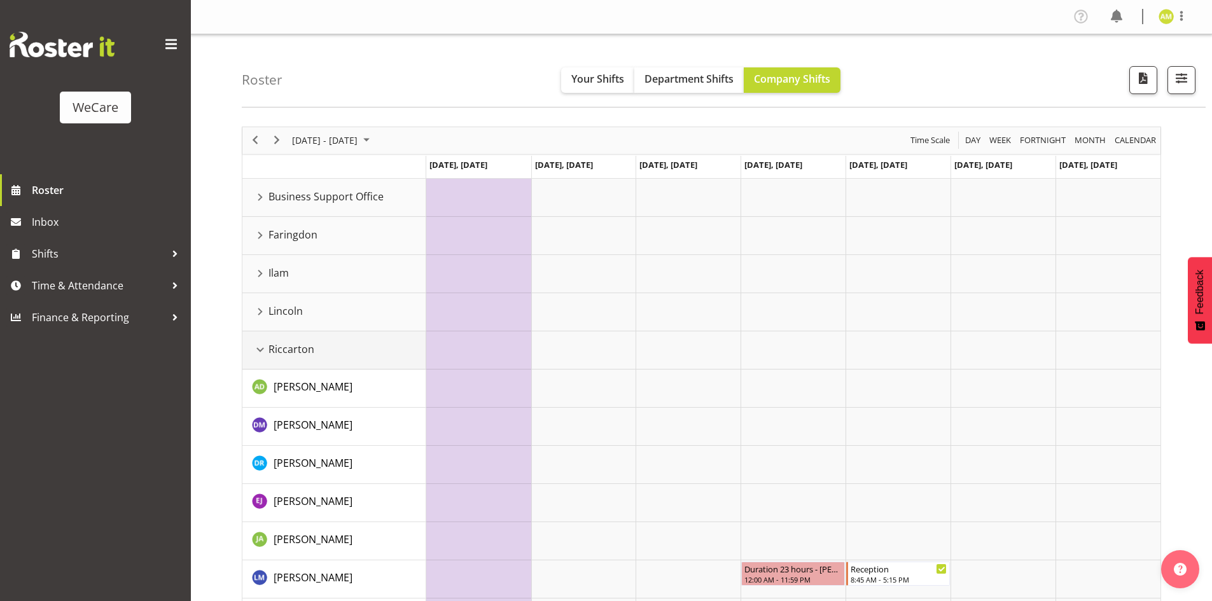
click at [254, 346] on div "Riccarton resource" at bounding box center [260, 350] width 17 height 17
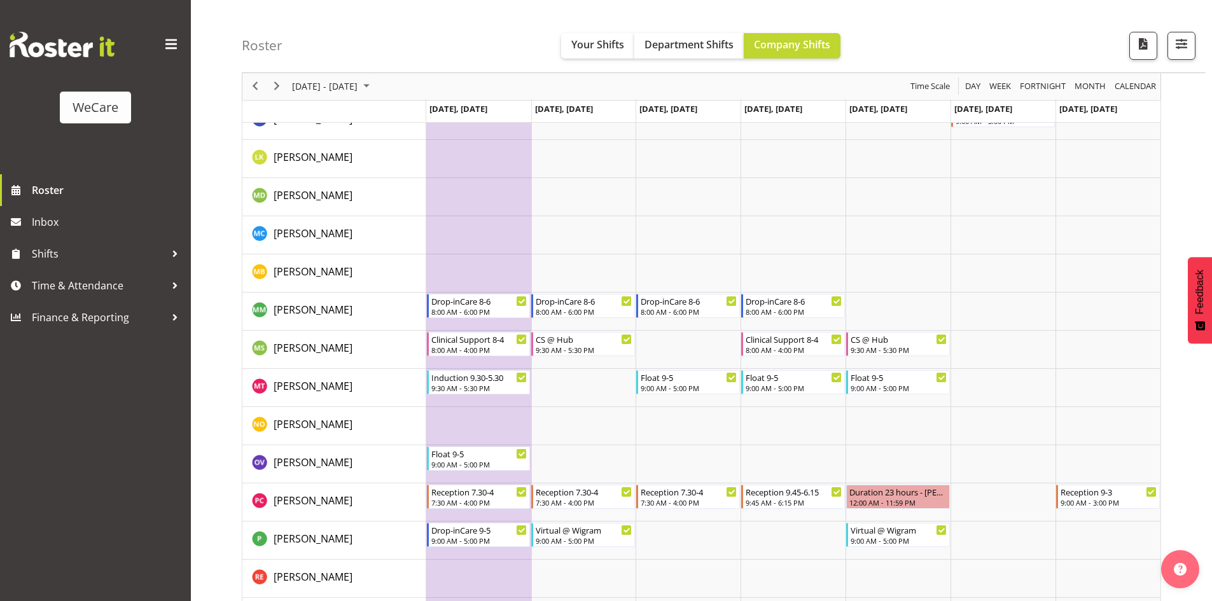
scroll to position [1463, 0]
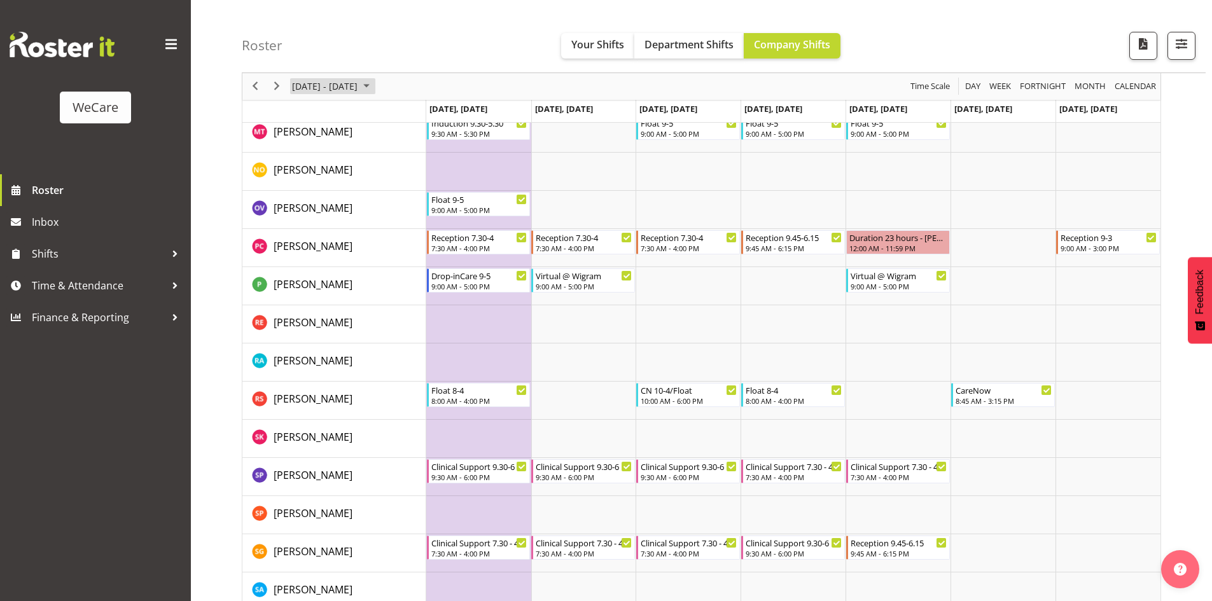
click at [359, 88] on span "[DATE] - [DATE]" at bounding box center [325, 87] width 68 height 16
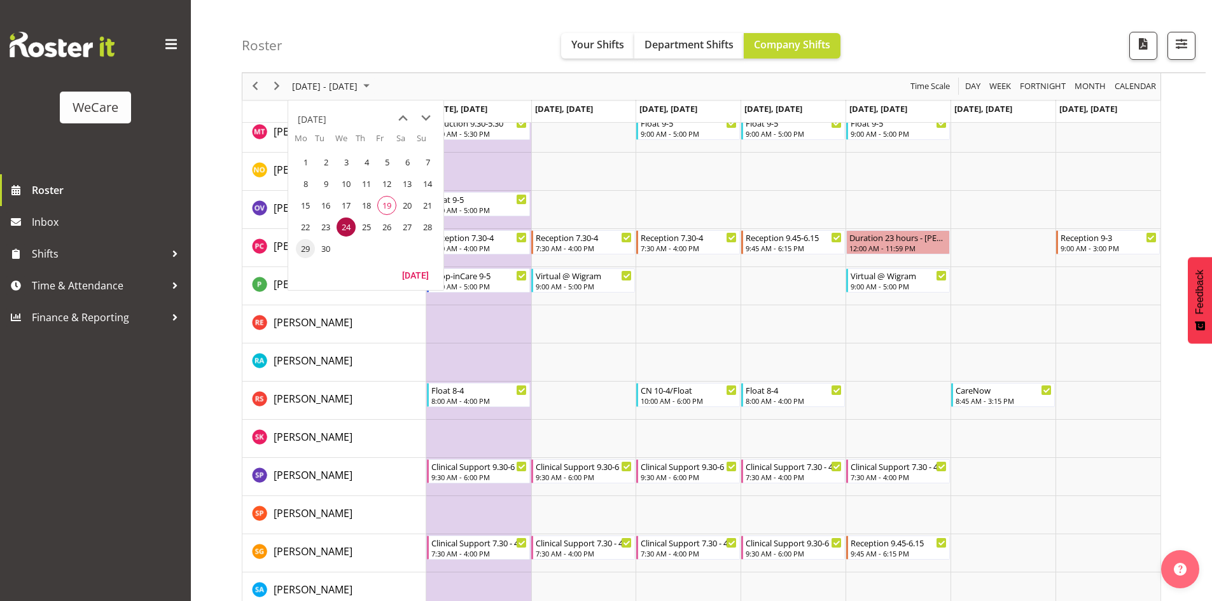
click at [307, 243] on span "29" at bounding box center [305, 248] width 19 height 19
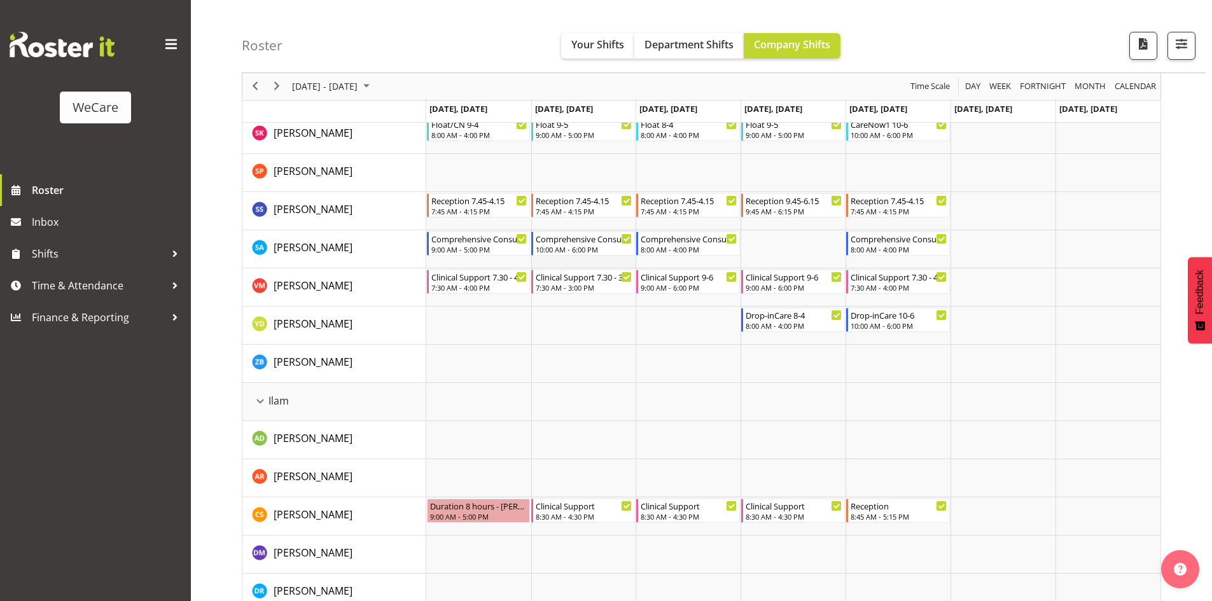
scroll to position [1018, 0]
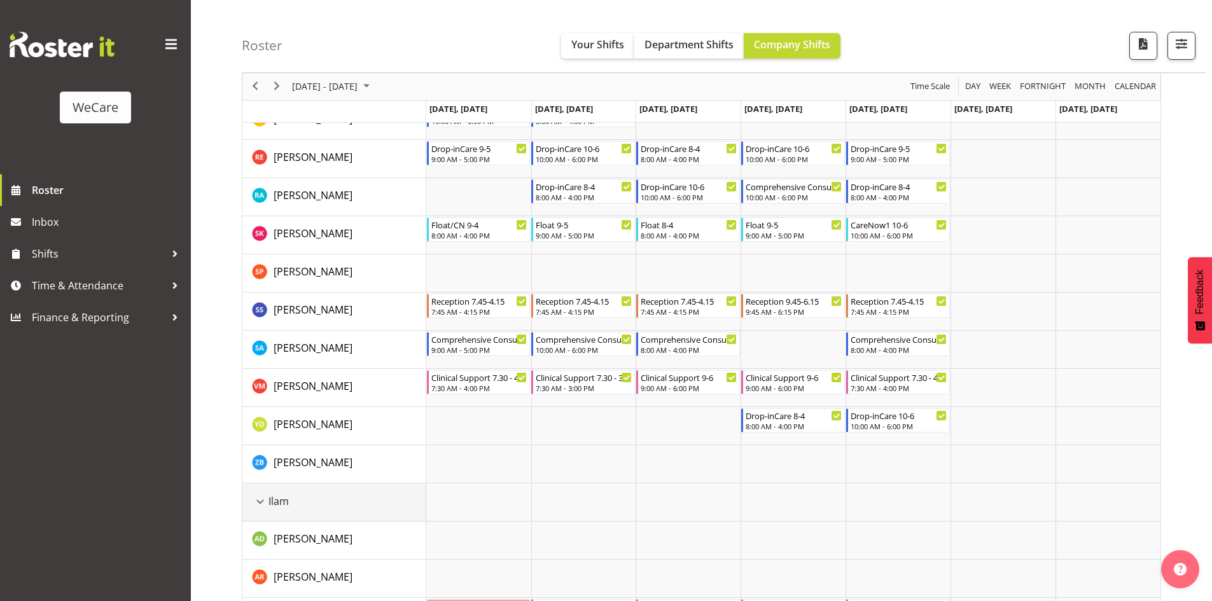
click at [260, 499] on div "Ilam resource" at bounding box center [260, 502] width 17 height 17
click at [259, 534] on div "Lincoln resource" at bounding box center [260, 540] width 17 height 17
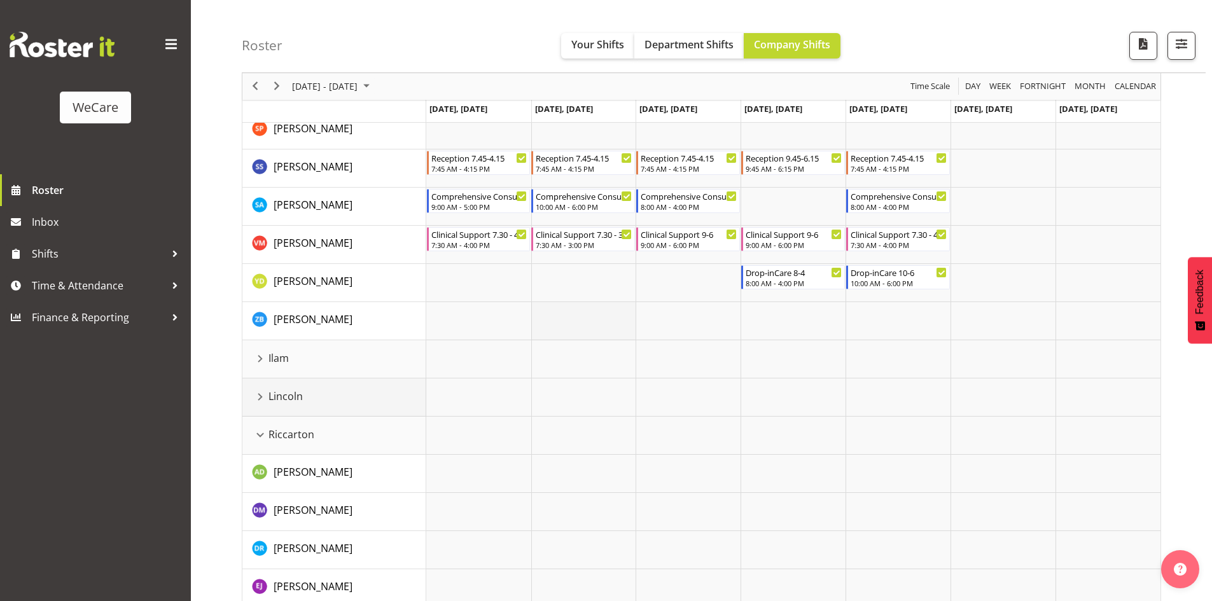
scroll to position [1272, 0]
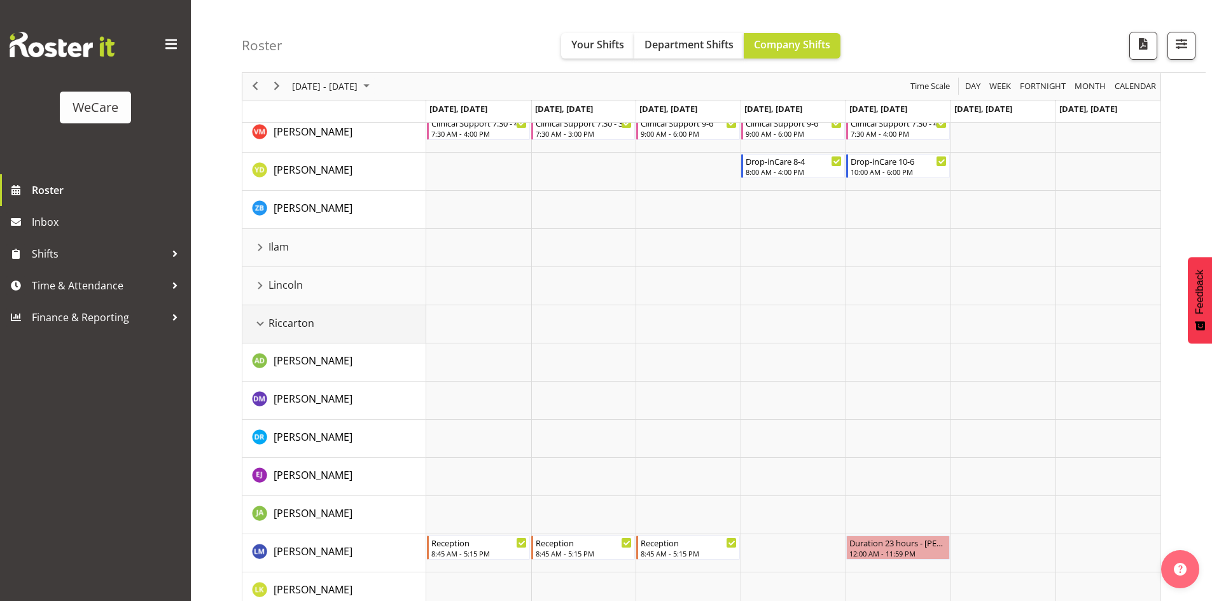
click at [269, 324] on span "Riccarton" at bounding box center [291, 323] width 46 height 15
click at [259, 323] on div "Riccarton resource" at bounding box center [260, 324] width 17 height 17
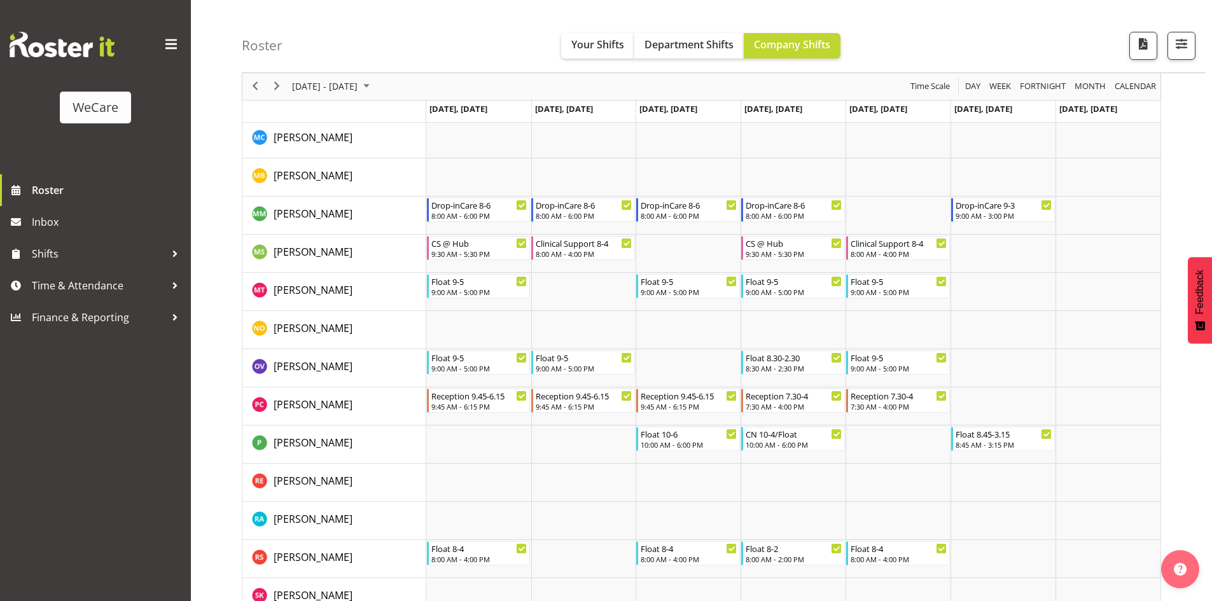
scroll to position [2545, 0]
